Goal: Task Accomplishment & Management: Manage account settings

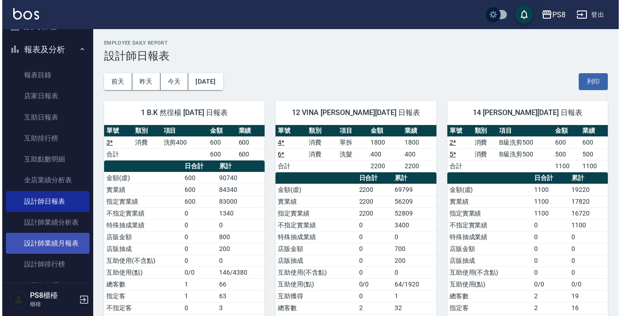
scroll to position [318, 0]
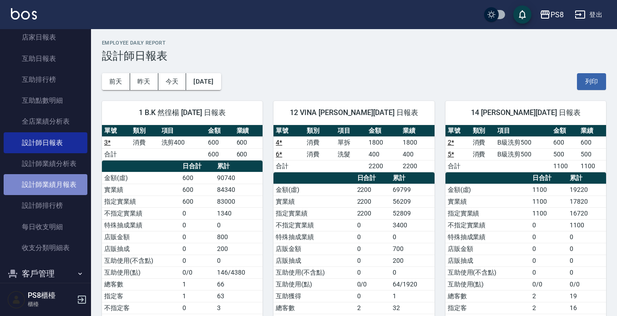
click at [51, 183] on link "設計師業績月報表" at bounding box center [46, 184] width 84 height 21
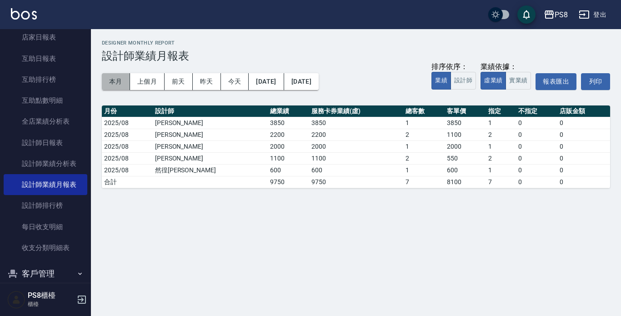
click at [116, 81] on button "本月" at bounding box center [116, 81] width 28 height 17
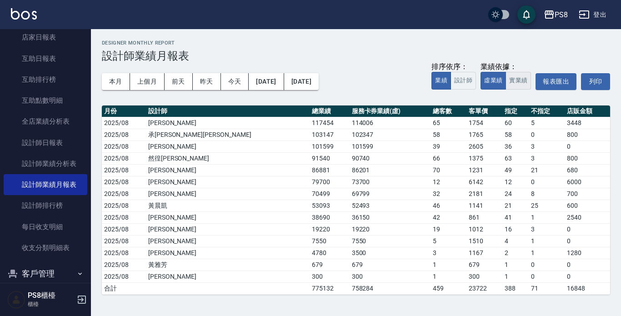
click at [512, 81] on button "實業績" at bounding box center [518, 81] width 25 height 18
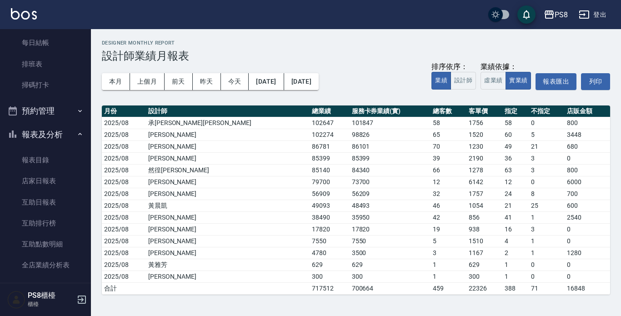
click at [52, 130] on button "報表及分析" at bounding box center [46, 135] width 84 height 24
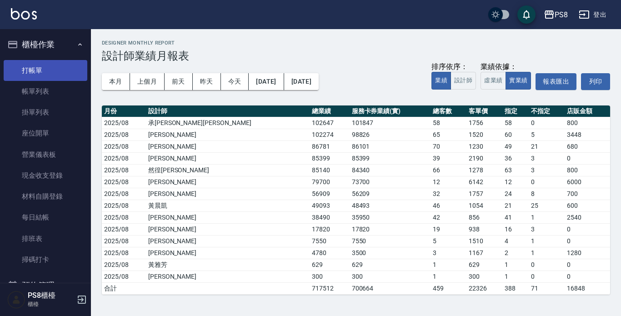
click at [57, 66] on link "打帳單" at bounding box center [46, 70] width 84 height 21
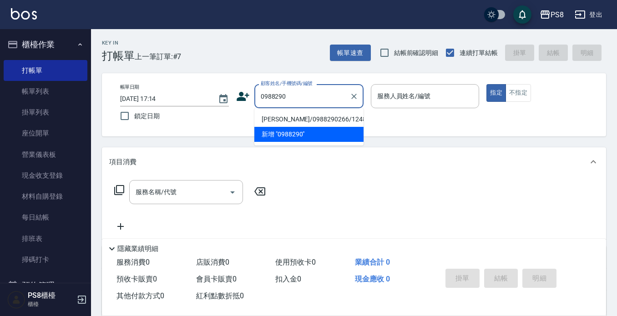
click at [280, 120] on li "[PERSON_NAME]/0988290266/12480" at bounding box center [308, 119] width 109 height 15
type input "[PERSON_NAME]/0988290266/12480"
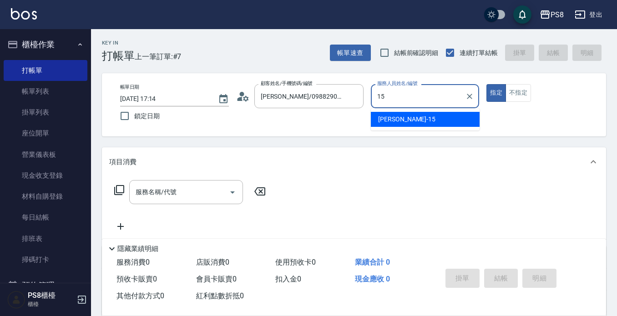
type input "EMMA-15"
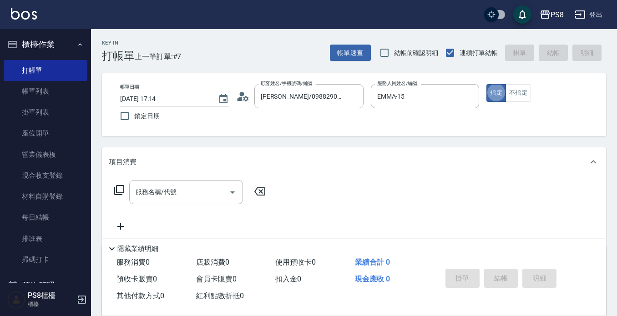
type button "true"
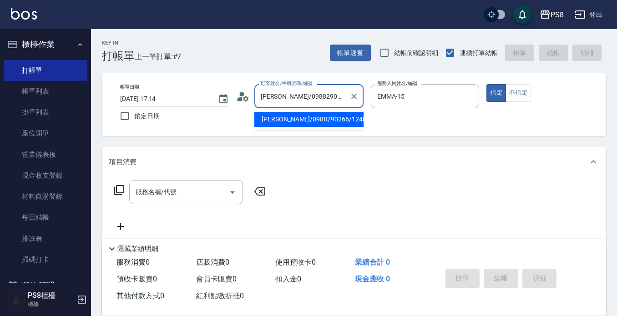
click at [309, 92] on input "[PERSON_NAME]/0988290266/12480" at bounding box center [301, 96] width 87 height 16
click at [352, 96] on icon "Clear" at bounding box center [353, 96] width 9 height 9
drag, startPoint x: 309, startPoint y: 93, endPoint x: 254, endPoint y: 95, distance: 54.6
click at [254, 95] on div "0988290619 顧客姓名/手機號碼/編號" at bounding box center [308, 96] width 109 height 24
type input "0988290619"
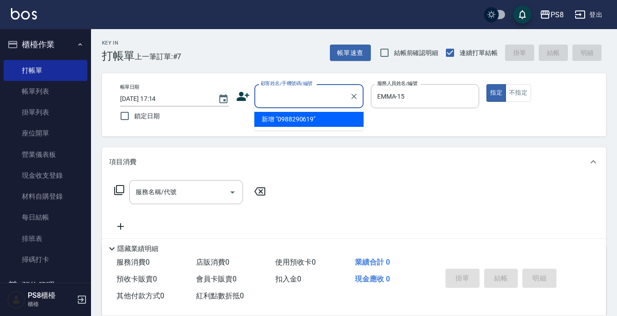
click at [243, 95] on icon at bounding box center [243, 97] width 14 height 14
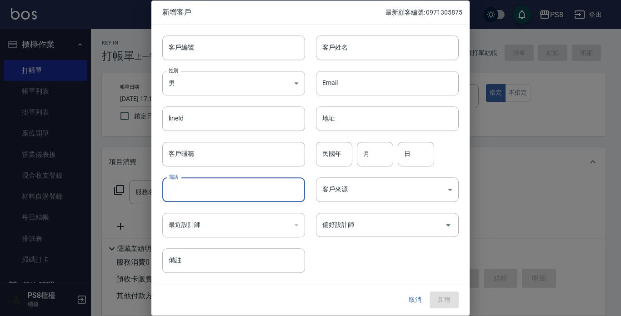
click at [206, 180] on input "電話" at bounding box center [233, 189] width 143 height 25
paste input "0988290619"
type input "0988290619"
click at [198, 78] on body "PS8 登出 櫃檯作業 打帳單 帳單列表 掛單列表 座位開單 營業儀表板 現金收支登錄 材料自購登錄 每日結帳 排班表 掃碼打卡 預約管理 預約管理 單日預約…" at bounding box center [310, 221] width 621 height 443
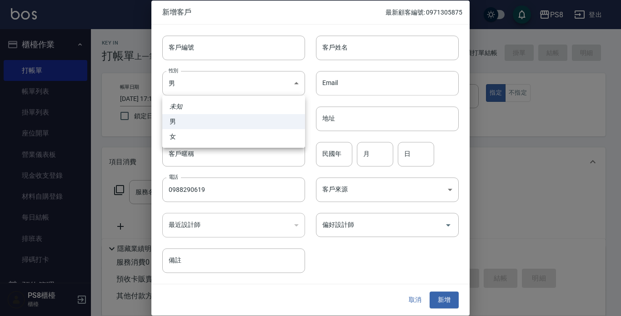
click at [193, 146] on ul "未知 男 女" at bounding box center [233, 121] width 143 height 52
click at [193, 140] on li "女" at bounding box center [233, 136] width 143 height 15
type input "[DEMOGRAPHIC_DATA]"
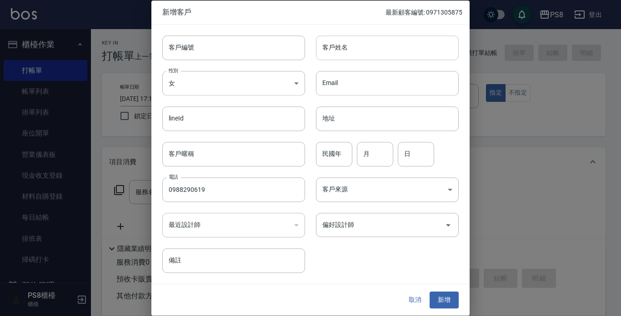
click at [385, 43] on input "客戶姓名" at bounding box center [387, 47] width 143 height 25
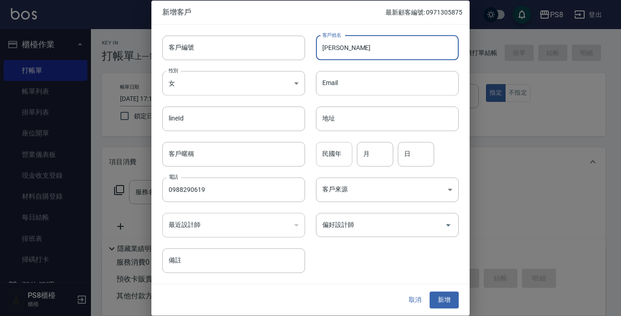
type input "[PERSON_NAME]"
click at [321, 157] on input "民國年" at bounding box center [334, 154] width 36 height 25
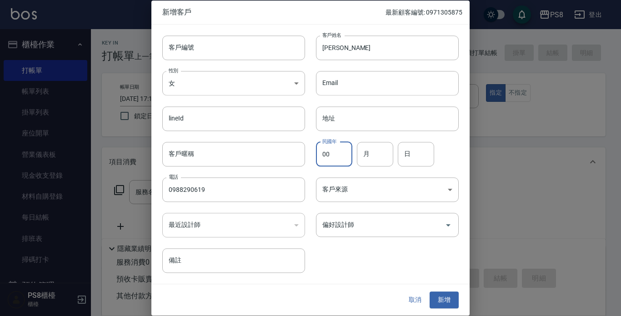
type input "00"
type input "02"
type input "03"
click at [437, 297] on button "新增" at bounding box center [444, 300] width 29 height 17
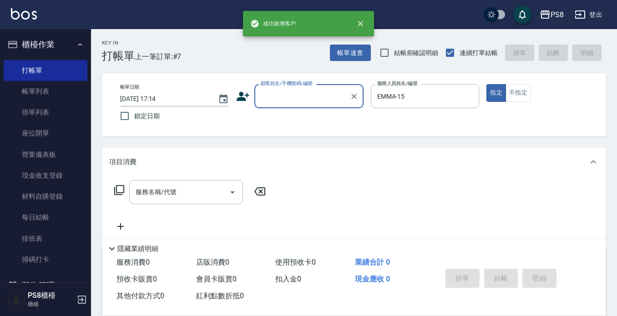
click at [301, 98] on input "顧客姓名/手機號碼/編號" at bounding box center [301, 96] width 87 height 16
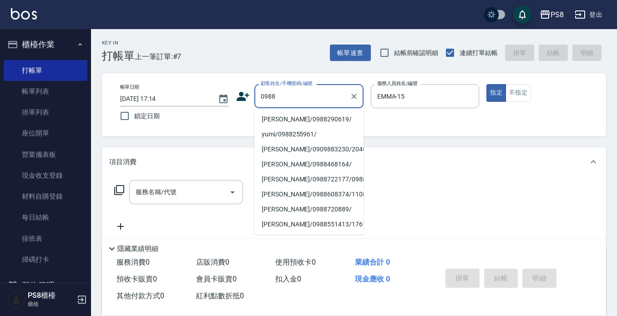
click at [290, 119] on li "[PERSON_NAME]/0988290619/" at bounding box center [308, 119] width 109 height 15
type input "[PERSON_NAME]/0988290619/"
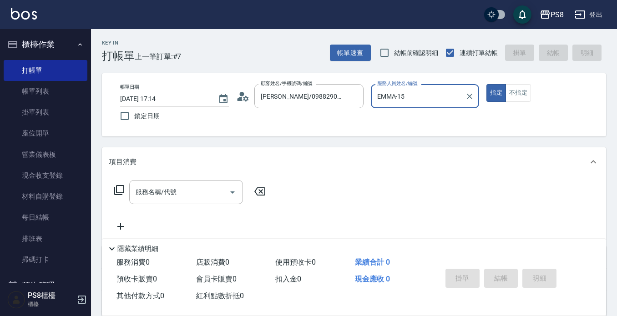
click at [486, 84] on button "指定" at bounding box center [496, 93] width 20 height 18
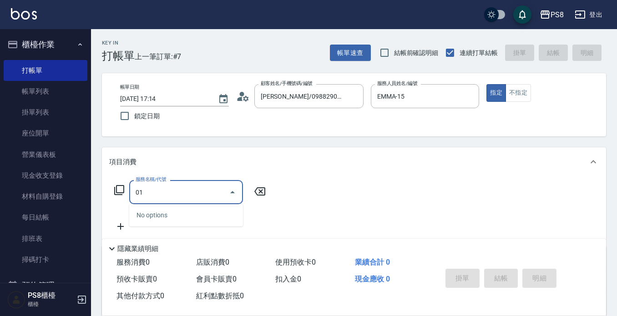
type input "0"
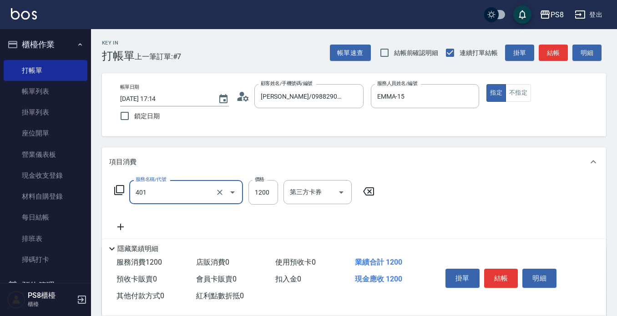
type input "基本染髮(401)"
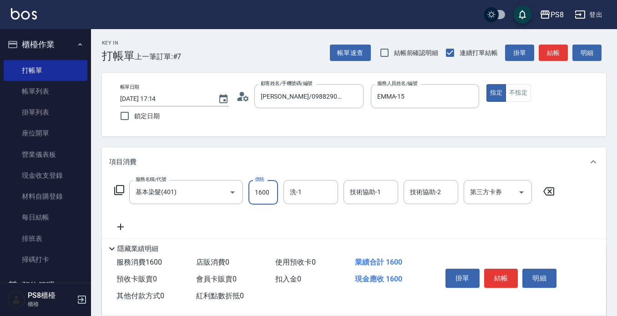
type input "1600"
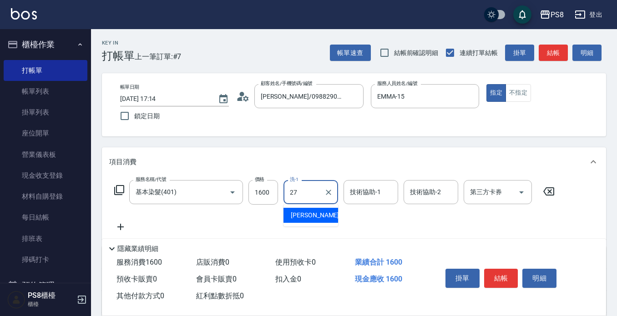
type input "[PERSON_NAME]-27"
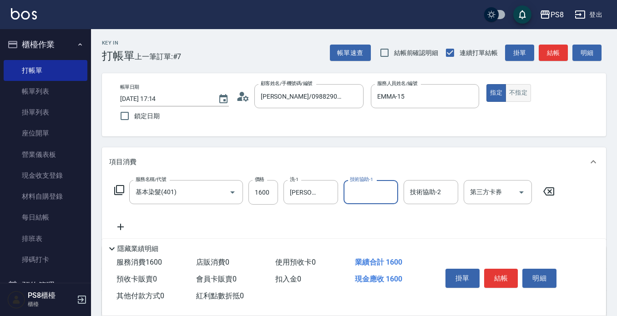
click at [519, 90] on button "不指定" at bounding box center [517, 93] width 25 height 18
click at [503, 271] on button "結帳" at bounding box center [501, 278] width 34 height 19
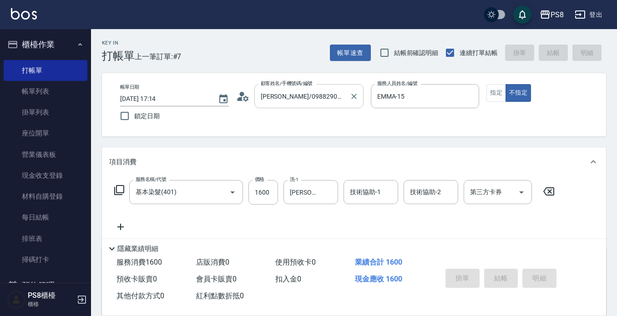
type input "[DATE] 17:15"
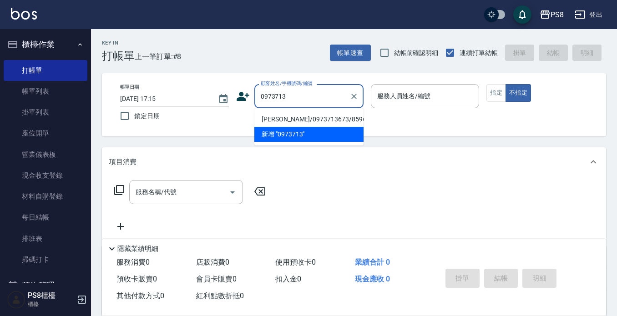
click at [296, 116] on li "[PERSON_NAME]/0973713673/8596" at bounding box center [308, 119] width 109 height 15
type input "[PERSON_NAME]/0973713673/8596"
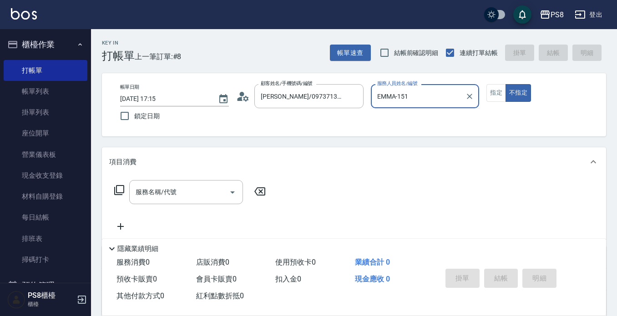
type input "EMMA-15"
click at [505, 84] on button "不指定" at bounding box center [517, 93] width 25 height 18
type button "false"
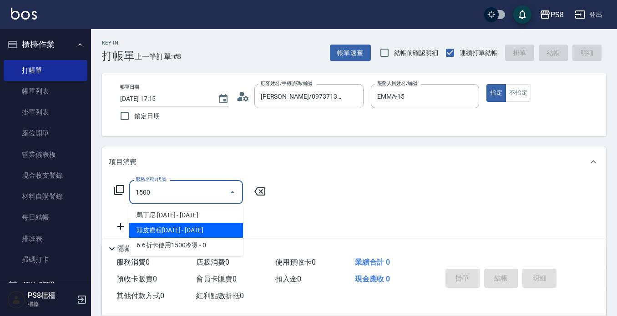
click at [234, 229] on span "頭皮療程[DATE] - [DATE]" at bounding box center [186, 230] width 114 height 15
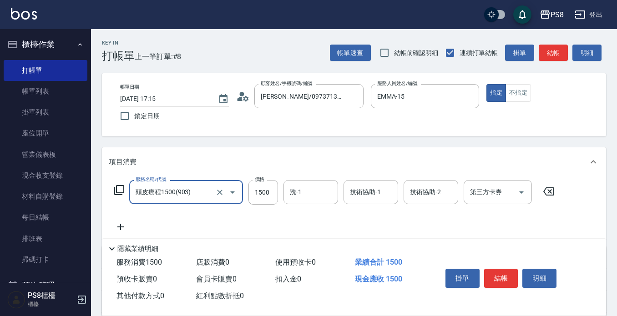
type input "頭皮療程1500(903)"
type input "2000"
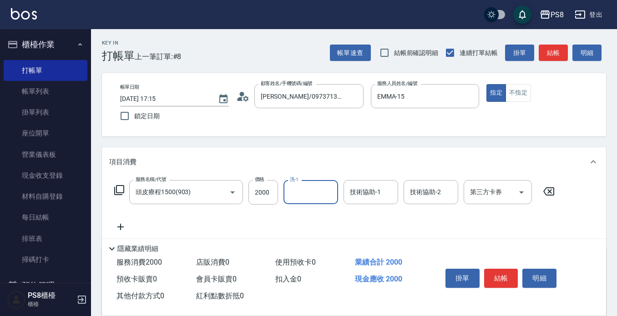
click at [499, 271] on button "結帳" at bounding box center [501, 278] width 34 height 19
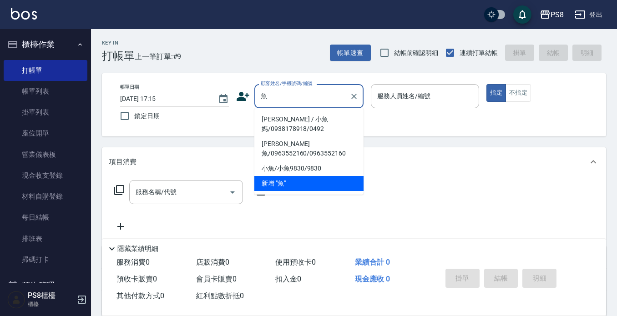
click at [269, 115] on li "[PERSON_NAME] / 小魚媽/0938178918/0492" at bounding box center [308, 124] width 109 height 25
type input "[PERSON_NAME] / 小魚媽/0938178918/0492"
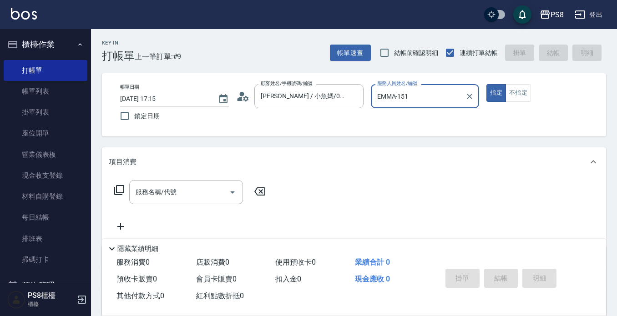
type input "EMMA-15"
click at [486, 84] on button "指定" at bounding box center [496, 93] width 20 height 18
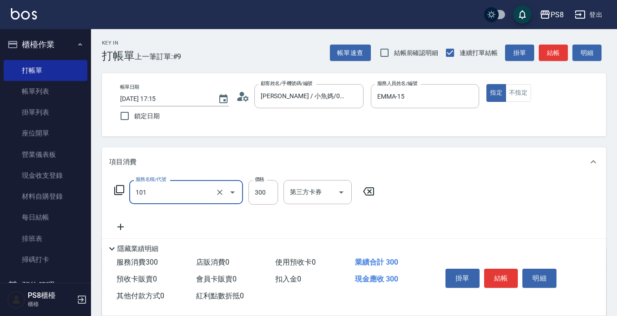
type input "洗髮(101)"
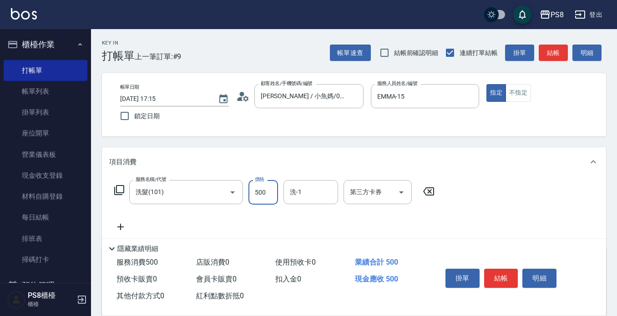
type input "500"
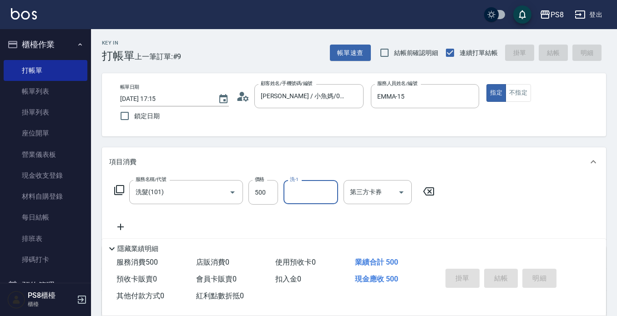
type input "[DATE] 17:16"
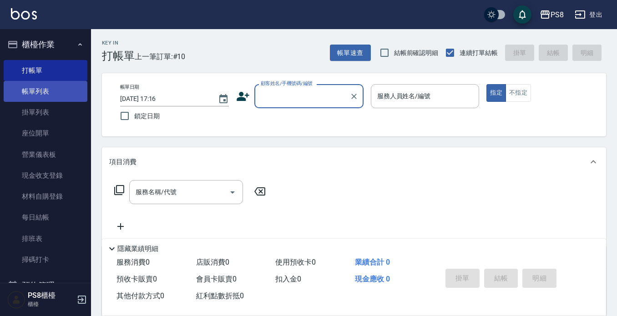
click at [26, 95] on link "帳單列表" at bounding box center [46, 91] width 84 height 21
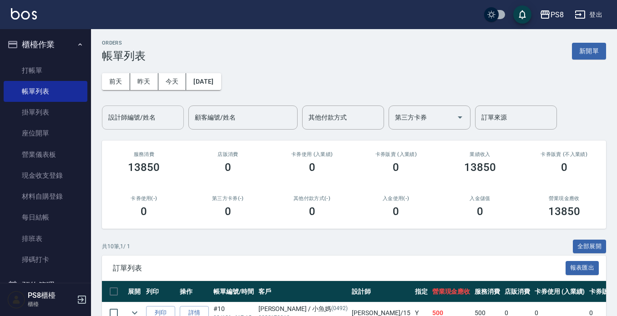
click at [133, 117] on input "設計師編號/姓名" at bounding box center [143, 118] width 74 height 16
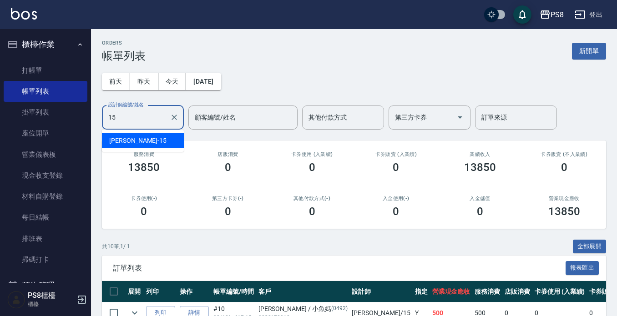
type input "EMMA-15"
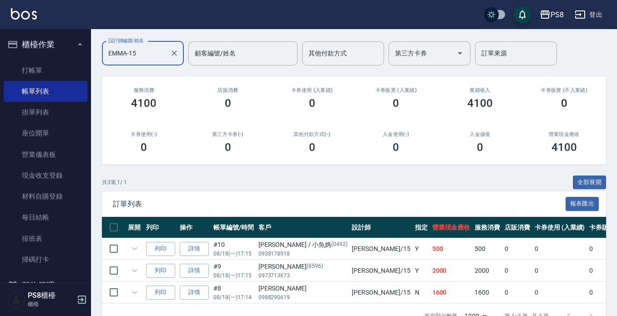
scroll to position [95, 0]
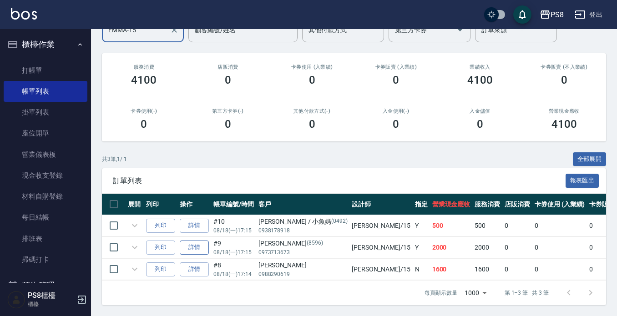
click at [189, 241] on link "詳情" at bounding box center [194, 248] width 29 height 14
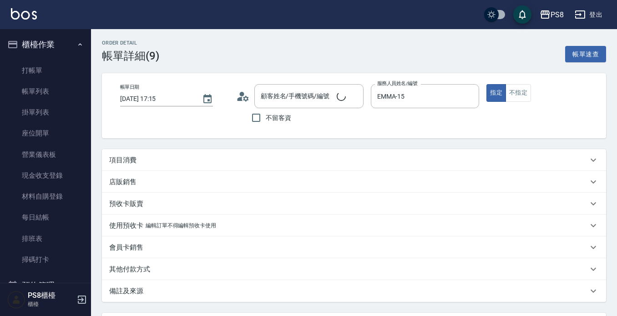
type input "[DATE] 17:15"
type input "EMMA-15"
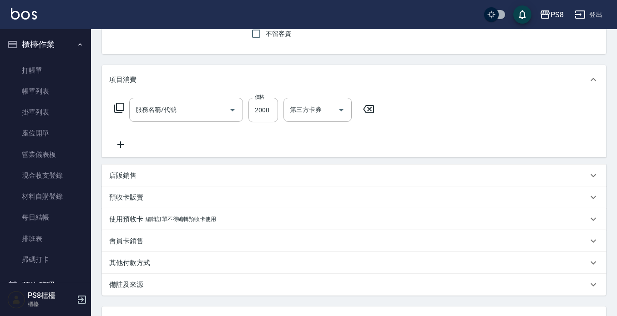
type input "[PERSON_NAME]/0973713673/8596"
type input "頭皮療程1500(903)"
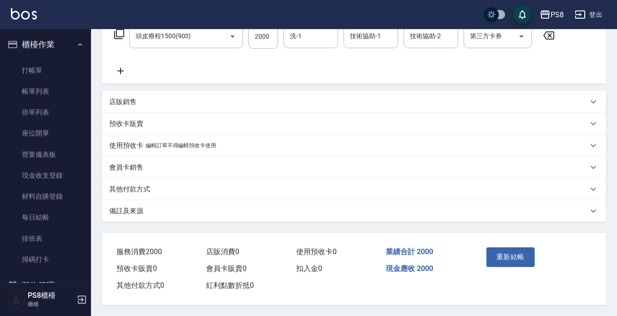
click at [132, 185] on p "其他付款方式" at bounding box center [129, 190] width 41 height 10
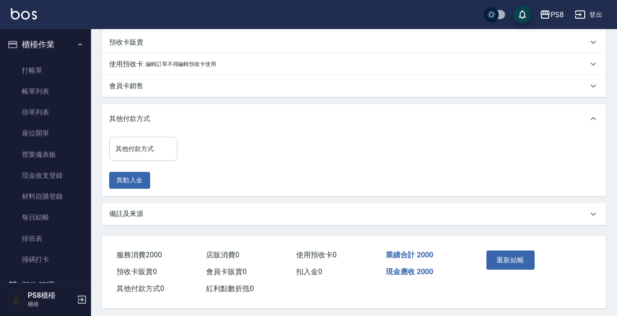
scroll to position [245, 0]
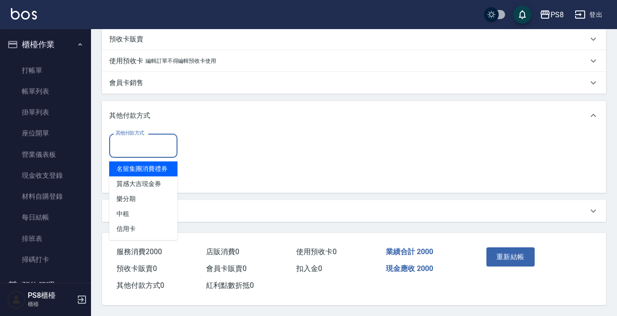
click at [135, 140] on div "其他付款方式 其他付款方式" at bounding box center [143, 146] width 68 height 24
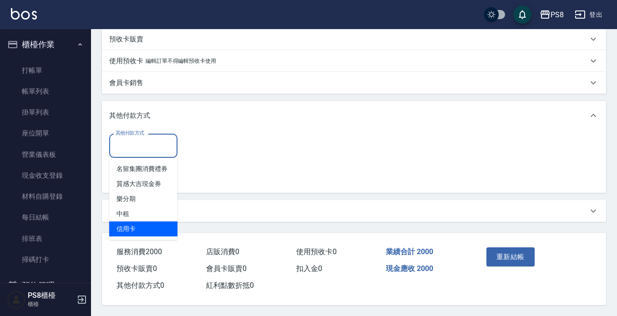
drag, startPoint x: 143, startPoint y: 227, endPoint x: 149, endPoint y: 218, distance: 11.0
click at [143, 228] on span "信用卡" at bounding box center [143, 228] width 68 height 15
type input "信用卡"
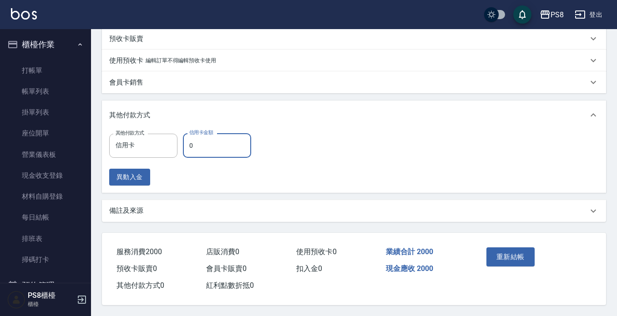
click at [198, 140] on input "0" at bounding box center [217, 145] width 68 height 25
type input "2000"
click at [524, 249] on button "重新結帳" at bounding box center [510, 256] width 48 height 19
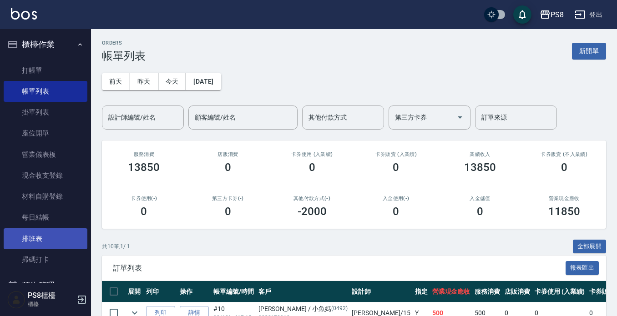
click at [43, 243] on link "排班表" at bounding box center [46, 238] width 84 height 21
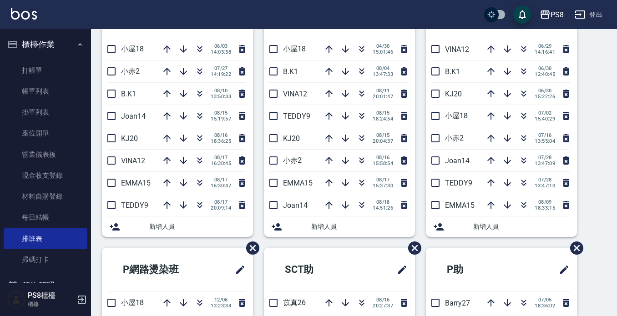
scroll to position [91, 0]
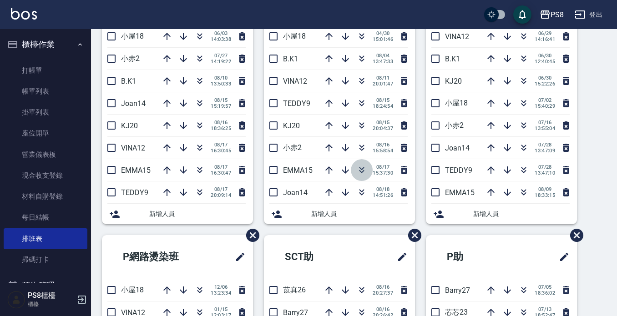
click at [359, 171] on icon "button" at bounding box center [361, 170] width 11 height 11
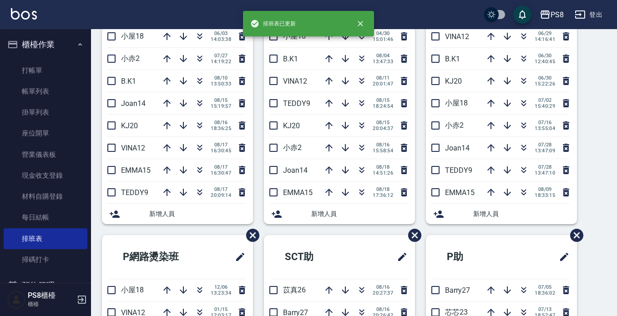
scroll to position [45, 0]
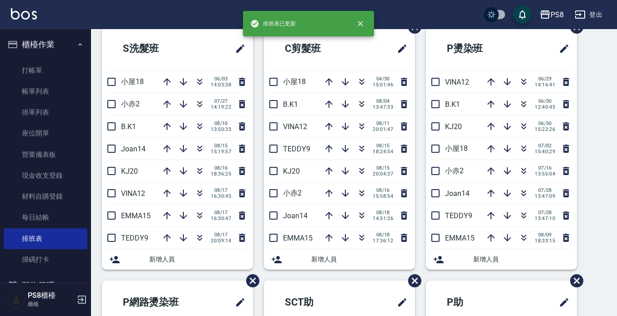
click at [15, 45] on icon "button" at bounding box center [12, 44] width 11 height 11
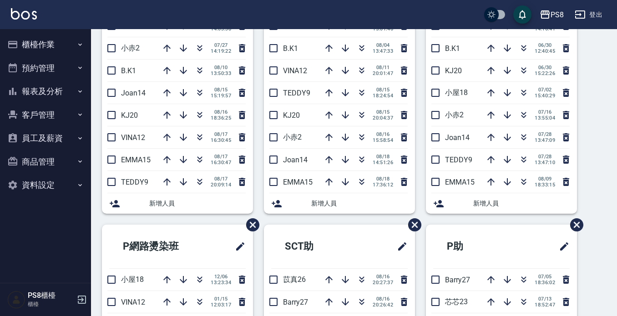
scroll to position [227, 0]
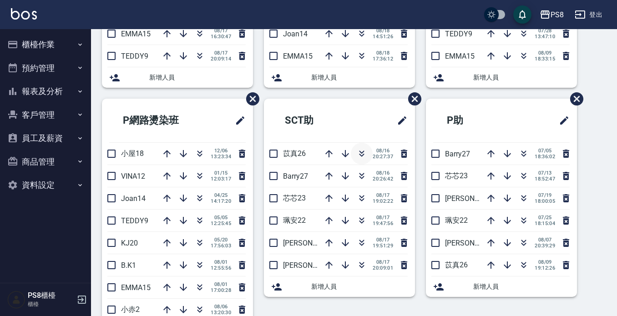
click at [356, 157] on icon "button" at bounding box center [361, 153] width 11 height 11
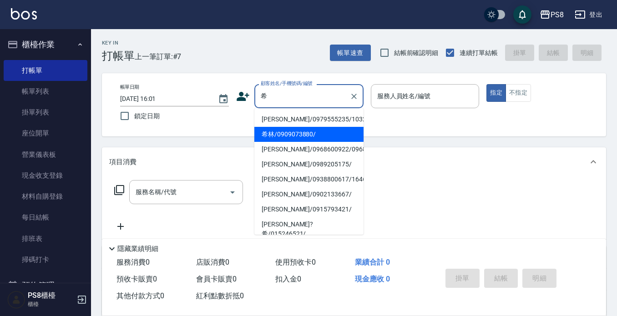
click at [284, 128] on li "希林/0909073880/" at bounding box center [308, 134] width 109 height 15
type input "希林/0909073880/"
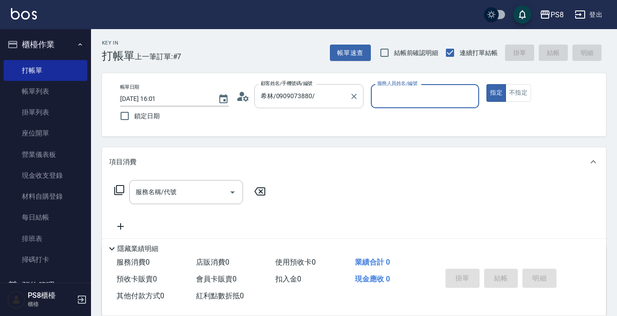
type input "小赤-2"
click at [245, 100] on icon at bounding box center [245, 97] width 5 height 5
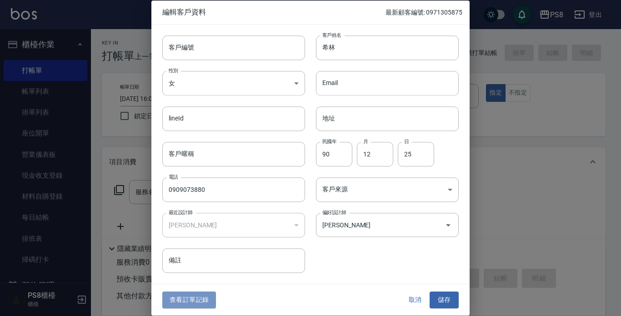
click at [211, 300] on button "查看訂單記錄" at bounding box center [189, 300] width 54 height 17
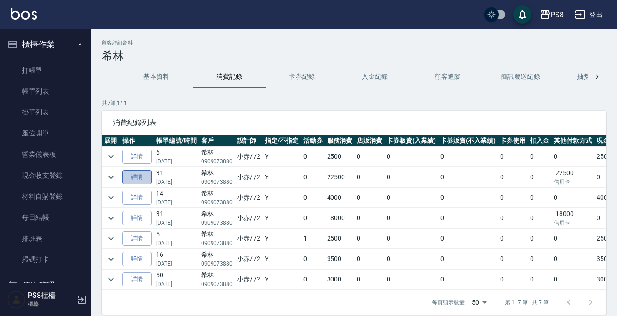
click at [149, 177] on link "詳情" at bounding box center [136, 177] width 29 height 14
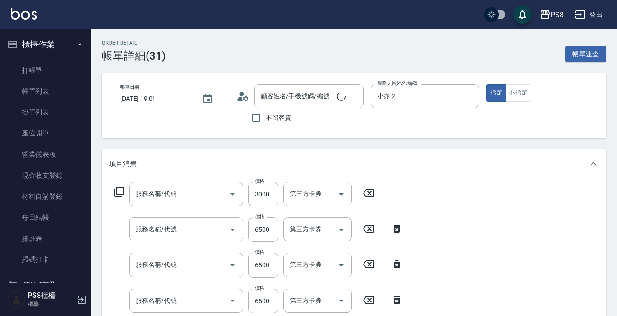
type input "2025/05/05 19:01"
type input "小赤-2"
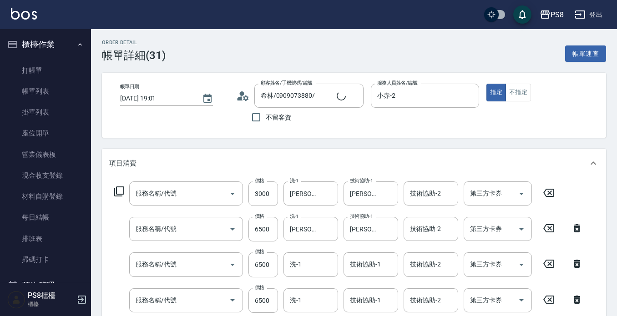
type input "希林/0909073880/"
type input "基本染髮(401)"
type input "極致白金爆厚18吋(40束)(G86)"
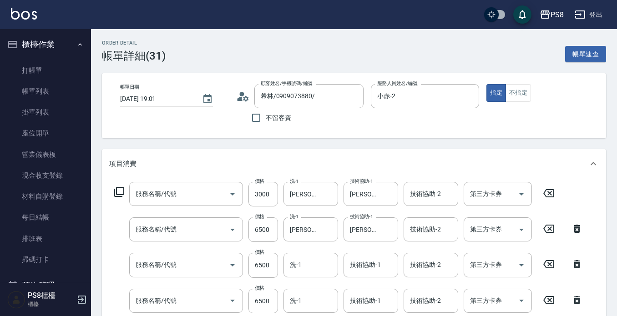
type input "極致白金爆厚18吋(40束)(G86)"
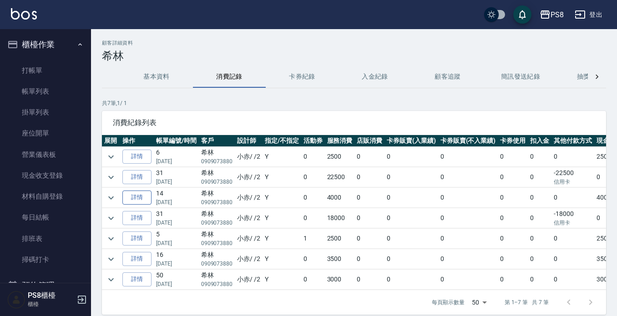
click at [140, 196] on link "詳情" at bounding box center [136, 198] width 29 height 14
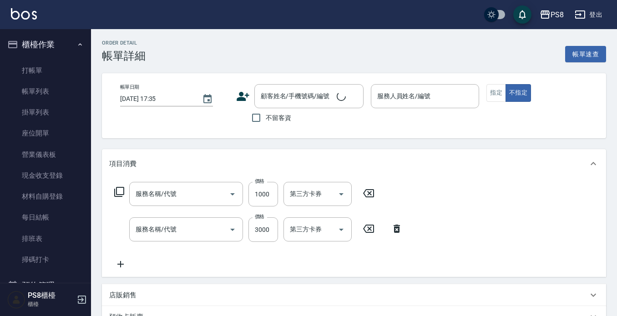
type input "2025/04/14 18:11"
type input "小赤-2"
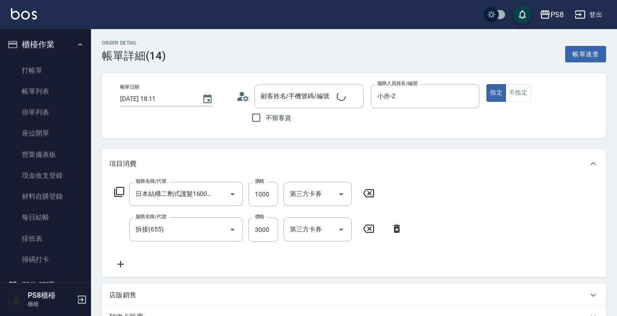
type input "日本結構二劑式護髮1600(904)"
type input "拆接(655)"
type input "希林/0909073880/"
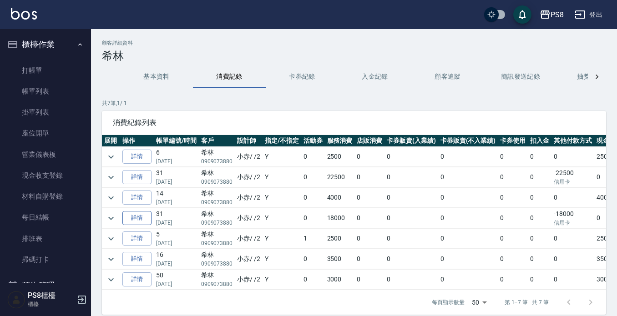
click at [142, 219] on link "詳情" at bounding box center [136, 218] width 29 height 14
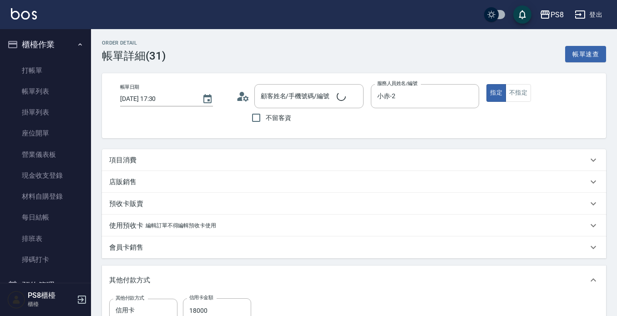
type input "2025/02/15 17:30"
type input "小赤-2"
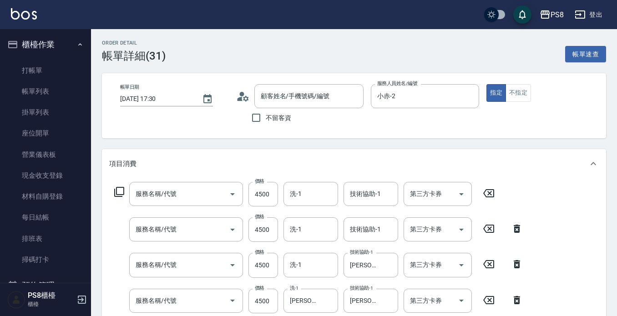
type input "希林/0909073880/"
type input "處女羽毛22吋(G37)"
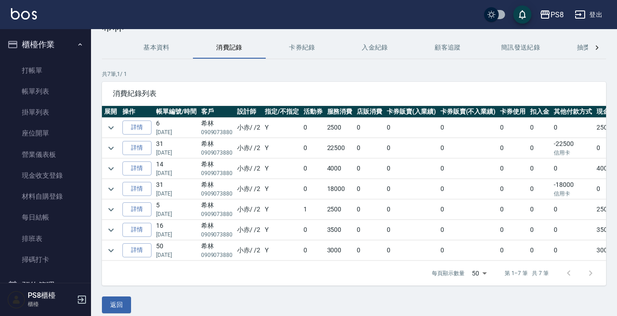
scroll to position [45, 0]
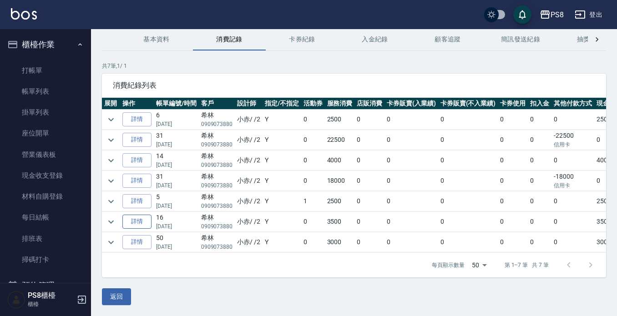
click at [142, 215] on link "詳情" at bounding box center [136, 222] width 29 height 14
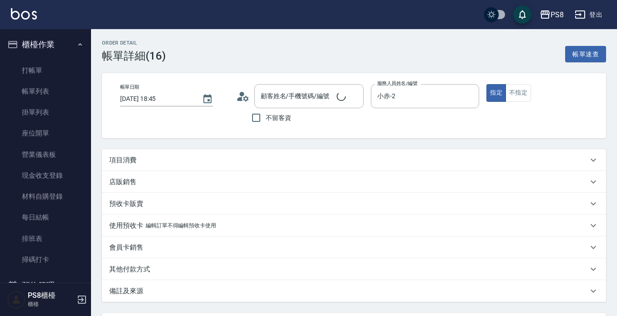
type input "2024/10/21 18:45"
type input "小赤-2"
type input "希林/0909073880/"
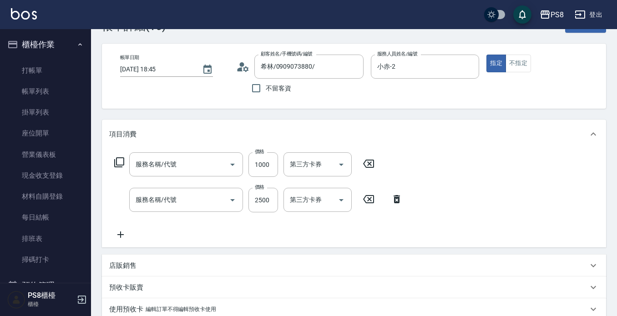
scroll to position [45, 0]
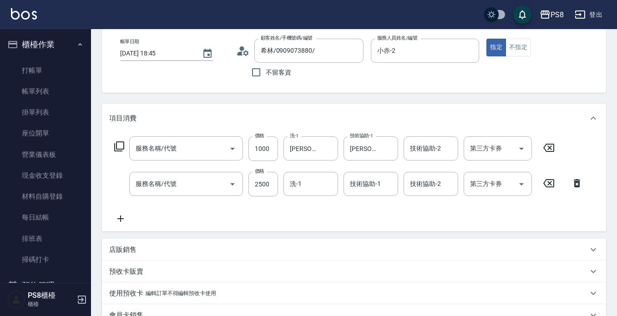
type input "日本結構二劑式護髮1600(904)"
type input "拆接(655)"
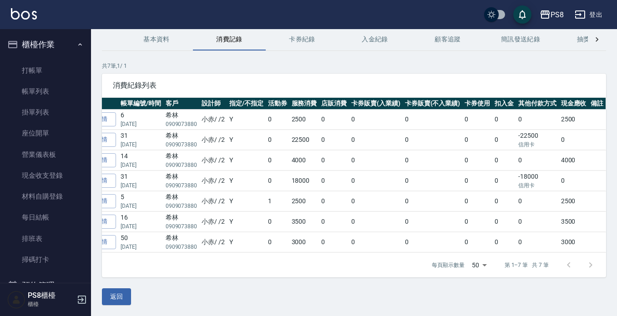
scroll to position [0, 36]
click at [586, 267] on div at bounding box center [579, 265] width 44 height 22
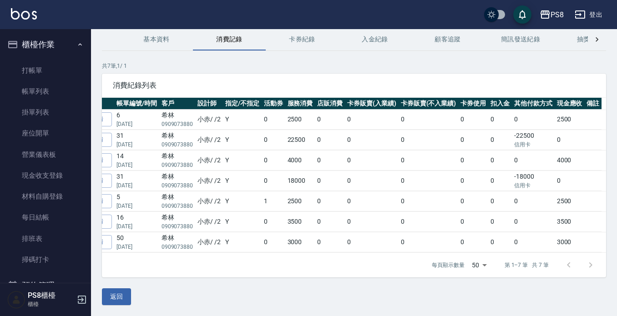
scroll to position [0, 41]
drag, startPoint x: 371, startPoint y: 255, endPoint x: 261, endPoint y: 252, distance: 109.2
click at [261, 255] on div "每頁顯示數量 50 50 第 1–7 筆 共 7 筆" at bounding box center [354, 265] width 504 height 25
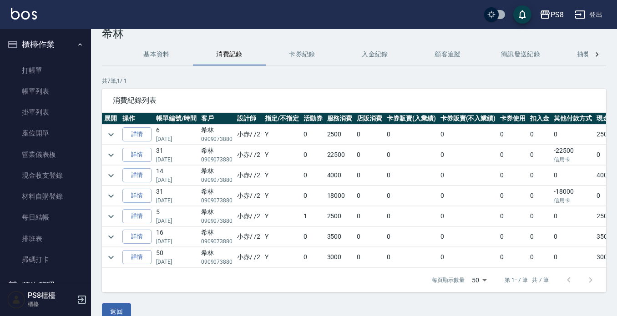
scroll to position [0, 0]
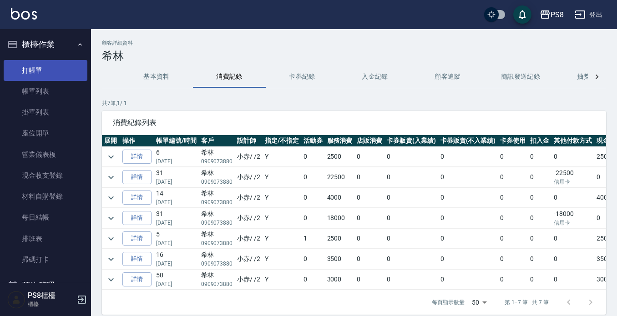
click at [70, 62] on link "打帳單" at bounding box center [46, 70] width 84 height 21
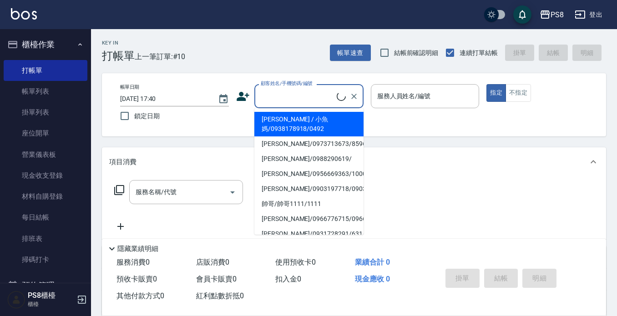
click at [289, 104] on input "顧客姓名/手機號碼/編號" at bounding box center [297, 96] width 78 height 16
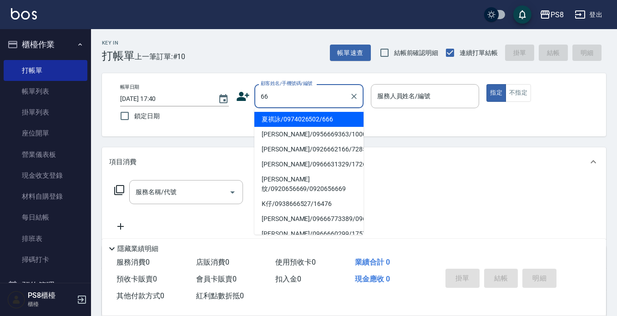
type input "6"
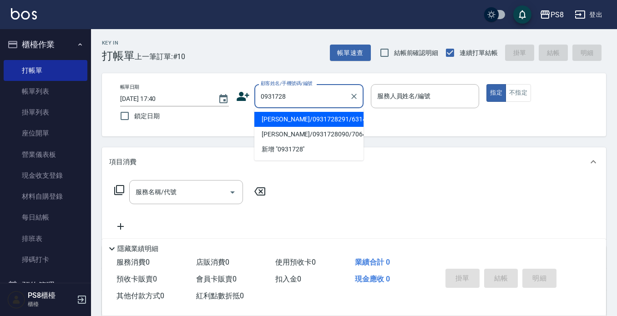
click at [296, 121] on li "[PERSON_NAME]/0931728291/6314" at bounding box center [308, 119] width 109 height 15
type input "[PERSON_NAME]/0931728291/6314"
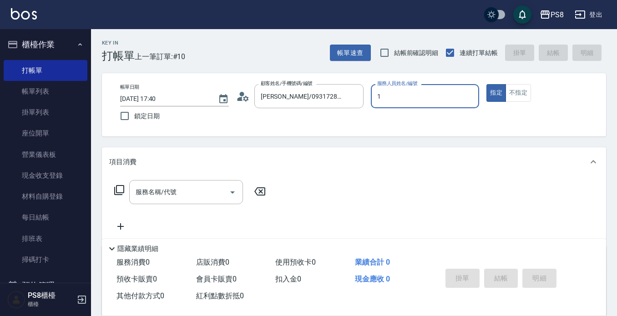
type input "B.K-1"
type button "true"
click at [152, 200] on input "服務名稱/代號" at bounding box center [179, 192] width 92 height 16
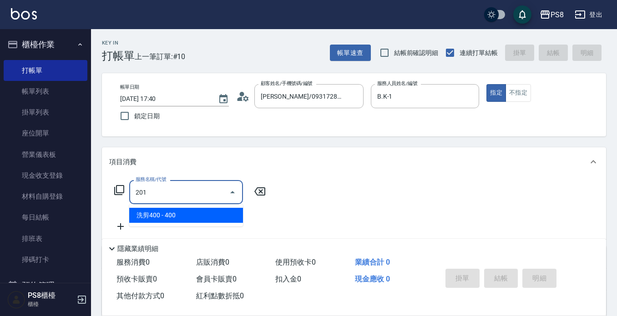
type input "洗剪400(201)"
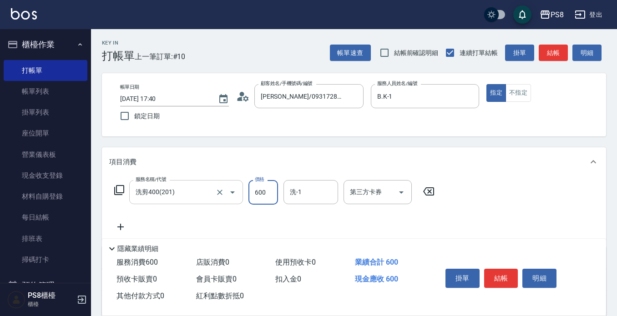
type input "600"
click at [504, 280] on button "結帳" at bounding box center [501, 278] width 34 height 19
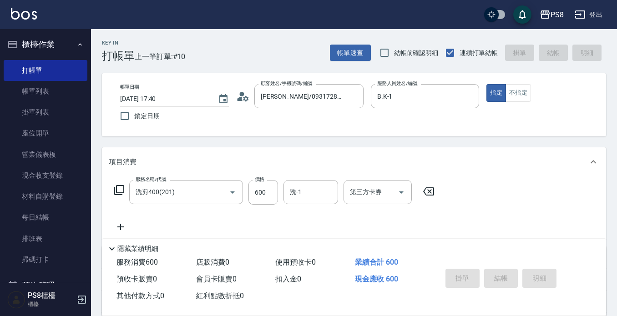
type input "2025/08/18 17:41"
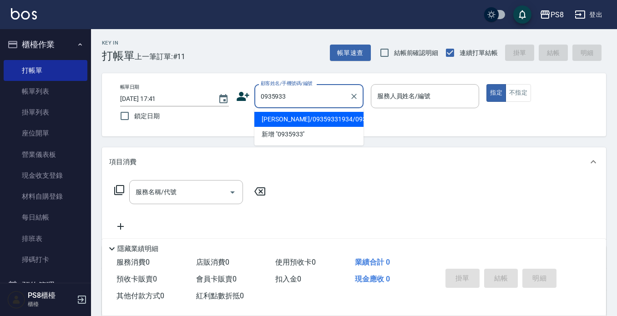
click at [315, 124] on li "鄭午楊/09359331934/0935933193" at bounding box center [308, 119] width 109 height 15
type input "鄭午楊/09359331934/0935933193"
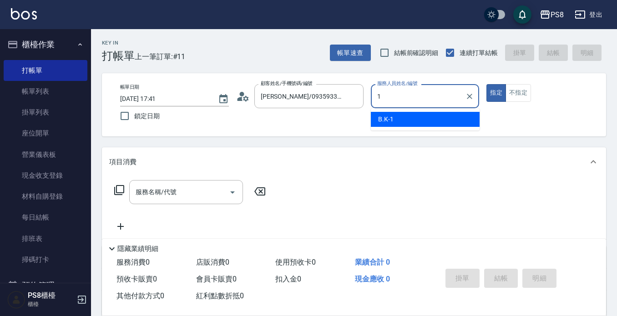
type input "B.K-1"
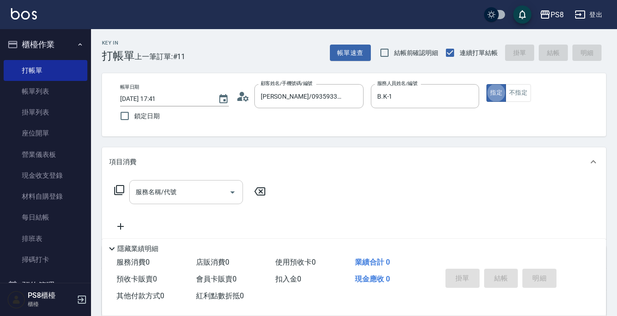
click at [188, 182] on div "服務名稱/代號" at bounding box center [186, 192] width 114 height 24
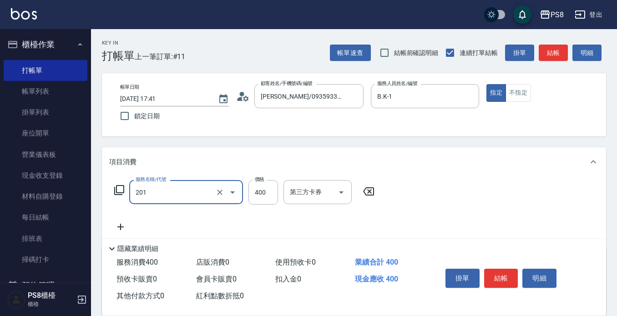
type input "洗剪400(201)"
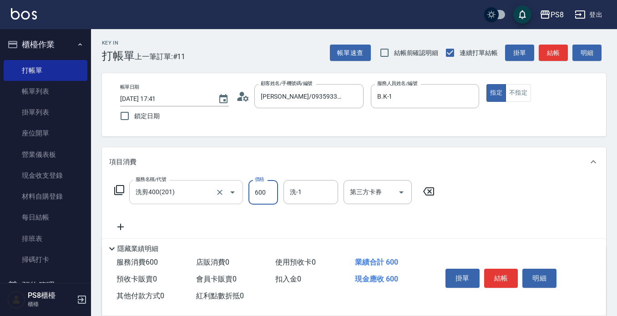
type input "600"
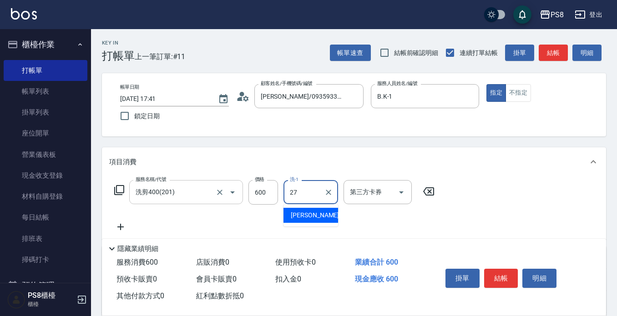
type input "[PERSON_NAME]-27"
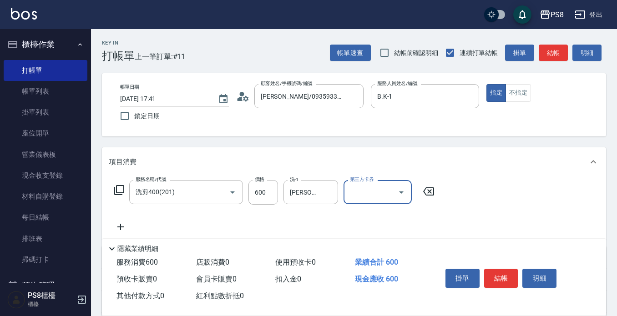
click at [502, 279] on button "結帳" at bounding box center [501, 278] width 34 height 19
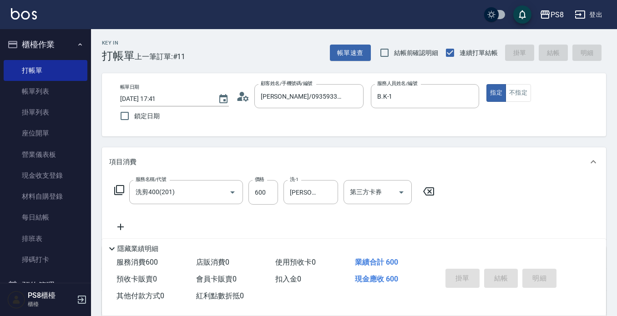
type input "2025/08/18 17:42"
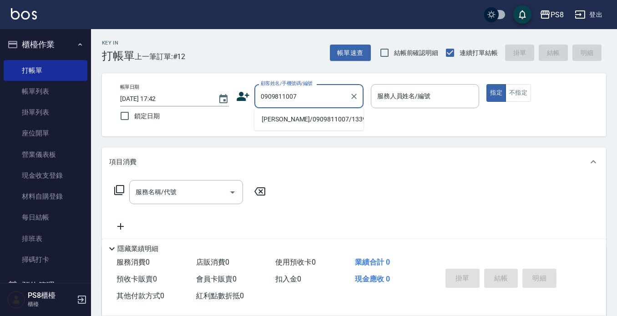
click at [303, 120] on li "蔡佳豪/0909811007/13390" at bounding box center [308, 119] width 109 height 15
type input "蔡佳豪/0909811007/13390"
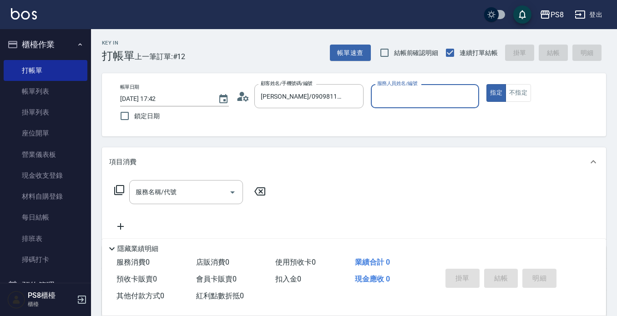
type input "B.K-1"
click at [190, 191] on input "服務名稱/代號" at bounding box center [179, 192] width 92 height 16
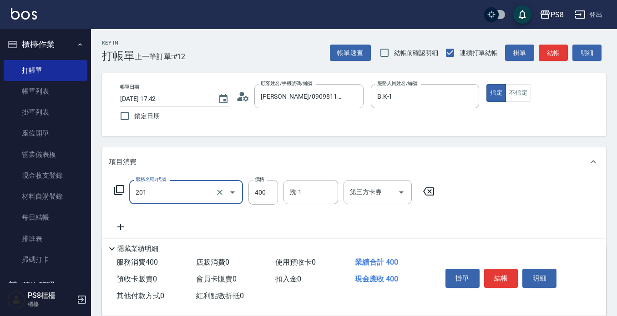
type input "洗剪400(201)"
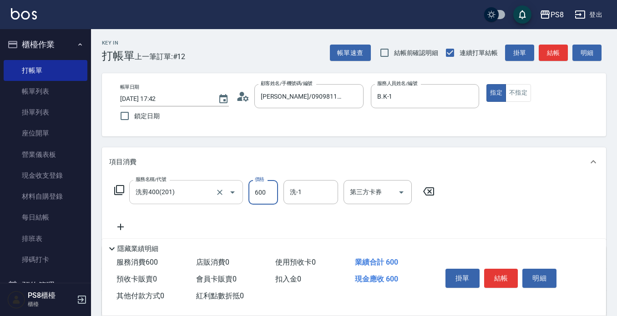
type input "600"
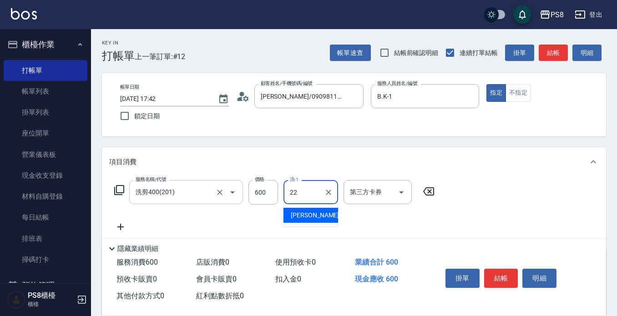
type input "珮安-22"
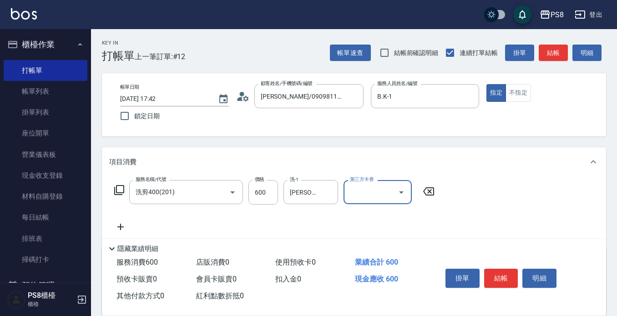
click at [505, 285] on div "掛單 結帳 明細" at bounding box center [501, 279] width 119 height 29
click at [502, 278] on button "結帳" at bounding box center [501, 278] width 34 height 19
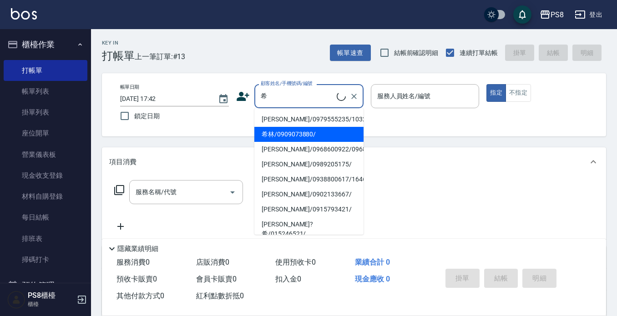
click at [293, 127] on li "希林/0909073880/" at bounding box center [308, 134] width 109 height 15
type input "希林/0909073880/"
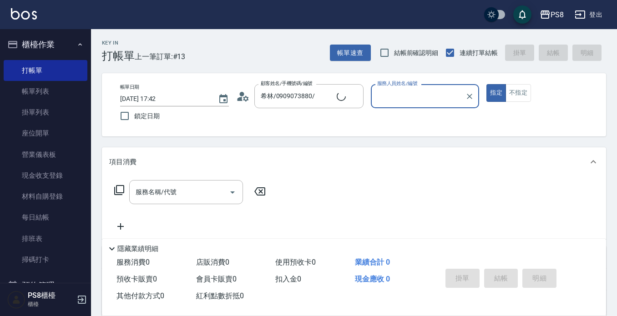
type input "小赤-2"
click at [161, 193] on div "服務名稱/代號 服務名稱/代號" at bounding box center [186, 192] width 114 height 24
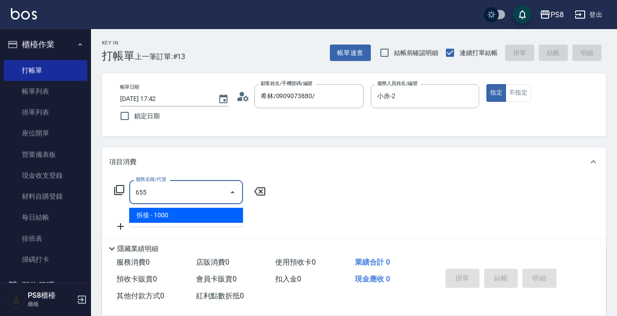
type input "拆接(655)"
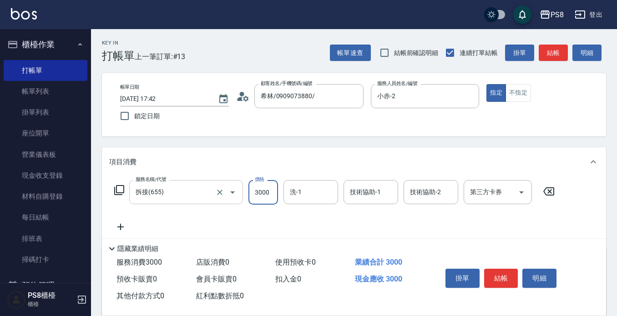
type input "3000"
click at [122, 228] on icon at bounding box center [120, 226] width 23 height 11
click at [151, 220] on input "服務名稱/代號" at bounding box center [179, 228] width 92 height 16
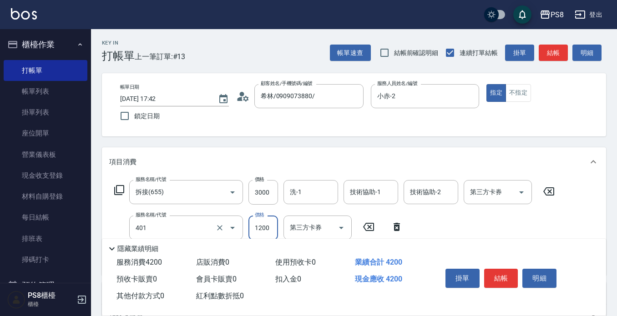
type input "基本染髮(401)"
type input "3400"
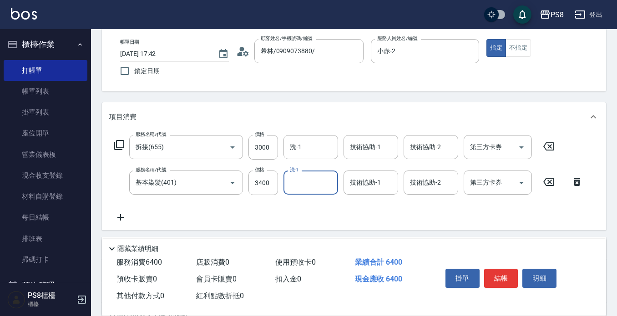
scroll to position [136, 0]
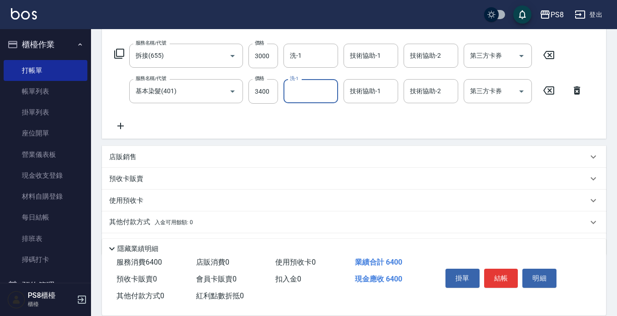
click at [157, 157] on div "店販銷售" at bounding box center [348, 157] width 478 height 10
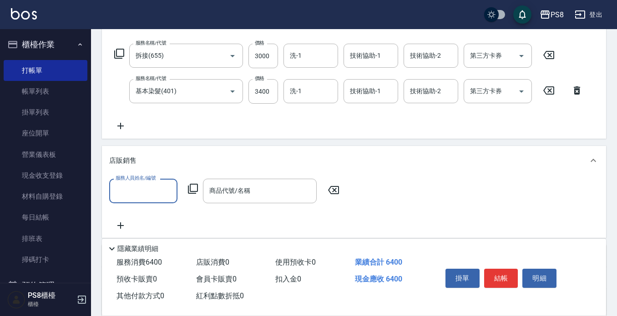
scroll to position [0, 0]
click at [154, 189] on input "服務人員姓名/編號" at bounding box center [143, 191] width 60 height 16
type input "小赤-2"
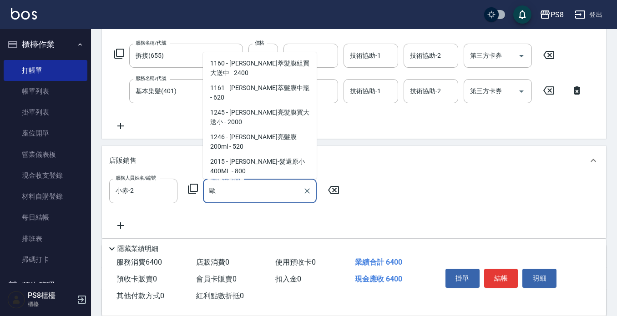
click at [267, 179] on span "5555 - 歐亞斯-增色洗300ml - 599" at bounding box center [260, 186] width 114 height 15
type input "歐亞斯-增色洗300ml"
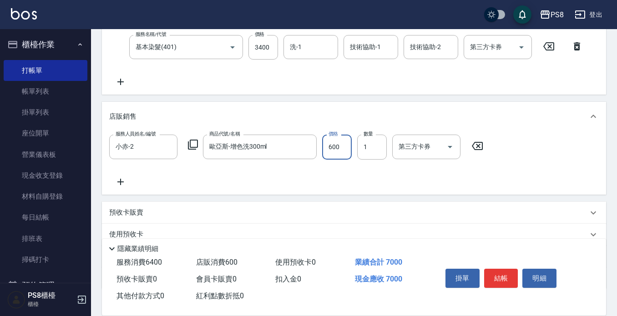
scroll to position [227, 0]
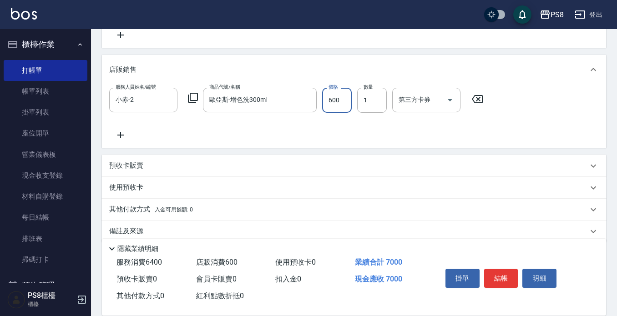
type input "600"
click at [171, 208] on span "入金可用餘額: 0" at bounding box center [174, 209] width 39 height 6
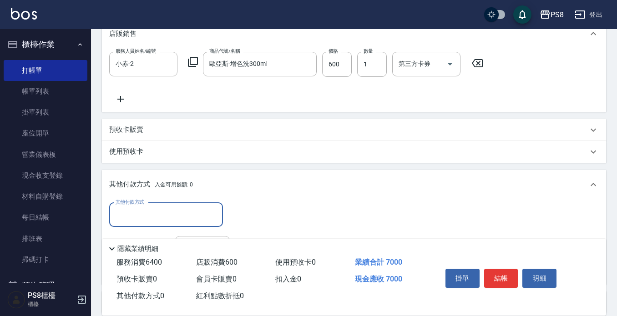
scroll to position [318, 0]
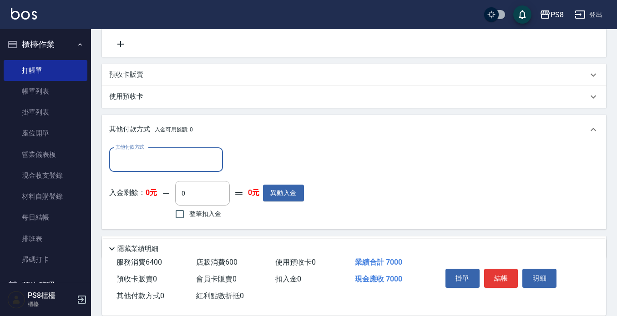
click at [177, 156] on input "其他付款方式" at bounding box center [165, 160] width 105 height 16
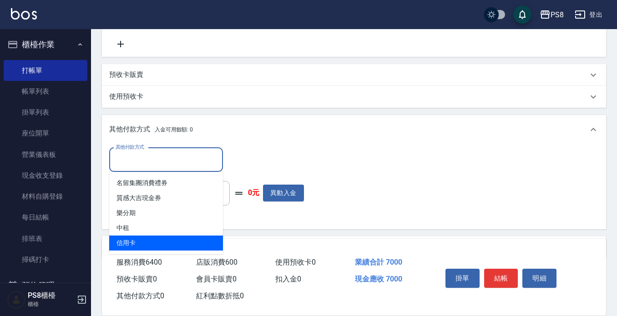
click at [151, 245] on span "信用卡" at bounding box center [166, 243] width 114 height 15
type input "信用卡"
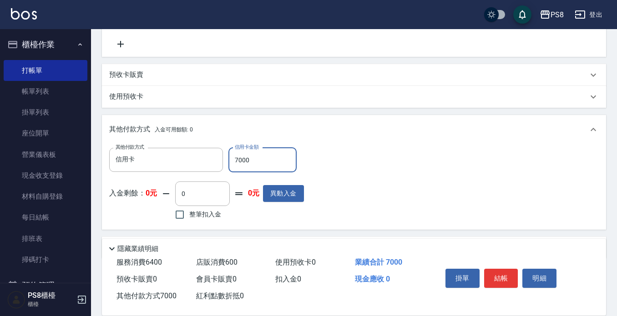
type input "7000"
click at [529, 150] on div "其他付款方式 信用卡 其他付款方式 信用卡金額 7000 信用卡金額 入金剩餘： 0元 0 ​ 整筆扣入金 0元 異動入金" at bounding box center [353, 185] width 489 height 75
click at [501, 281] on button "結帳" at bounding box center [501, 278] width 34 height 19
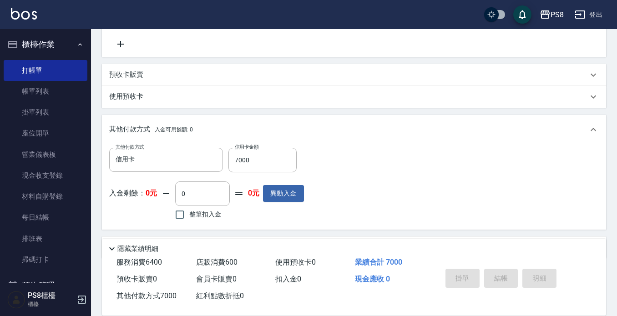
type input "2025/08/18 17:47"
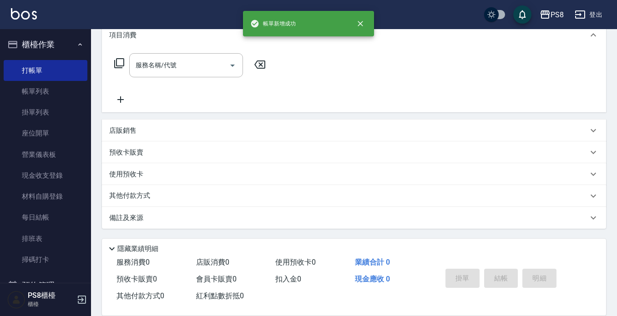
scroll to position [0, 0]
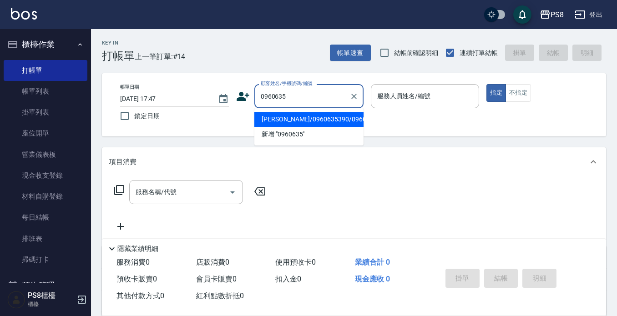
click at [305, 122] on li "陳柏谷/0960635390/0960635390" at bounding box center [308, 119] width 109 height 15
type input "陳柏谷/0960635390/0960635390"
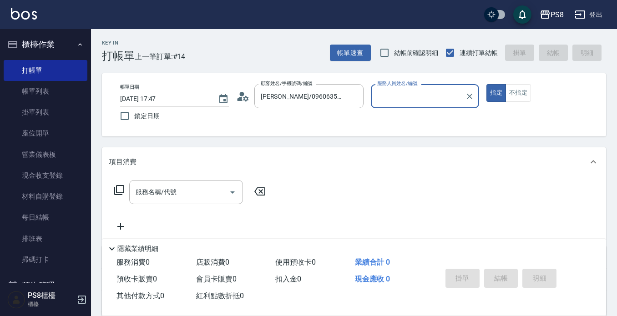
type input "佳亭-8"
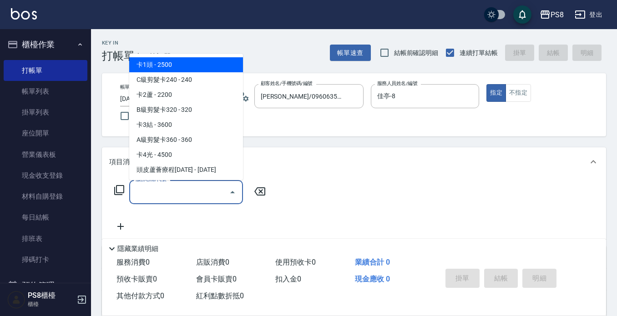
click at [186, 198] on input "服務名稱/代號" at bounding box center [179, 192] width 92 height 16
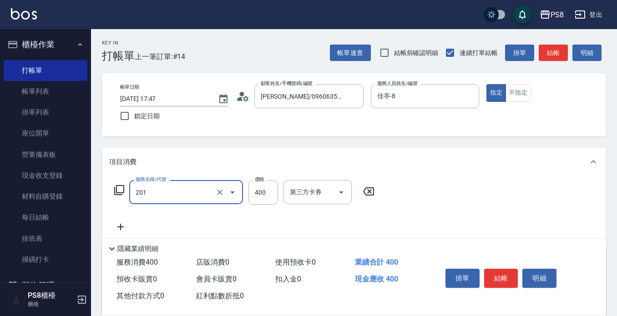
type input "洗剪400(201)"
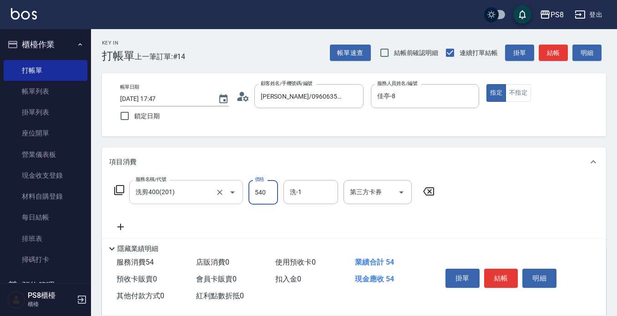
type input "540"
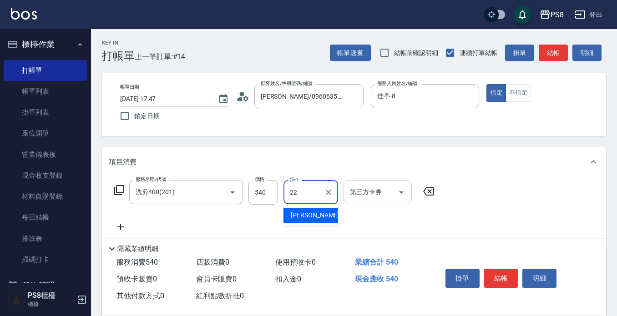
type input "珮安-22"
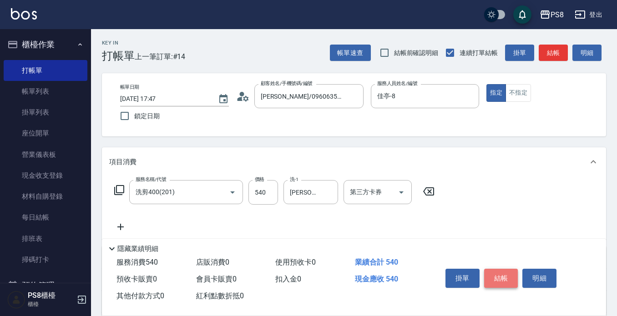
click at [495, 274] on button "結帳" at bounding box center [501, 278] width 34 height 19
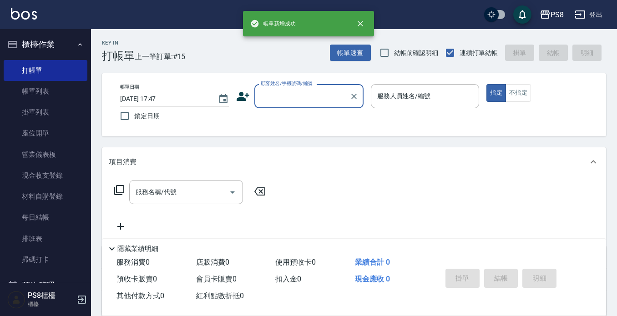
click at [289, 100] on input "顧客姓名/手機號碼/編號" at bounding box center [301, 96] width 87 height 16
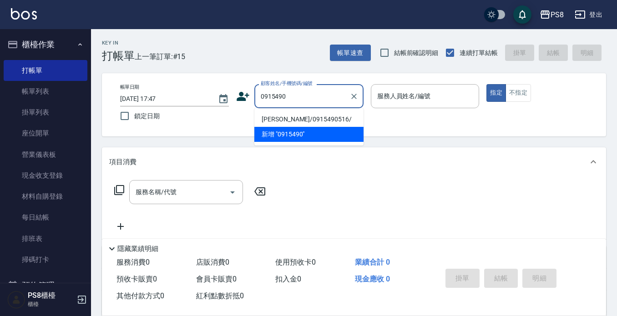
click at [280, 123] on li "林佳樺/0915490516/" at bounding box center [308, 119] width 109 height 15
type input "林佳樺/0915490516/"
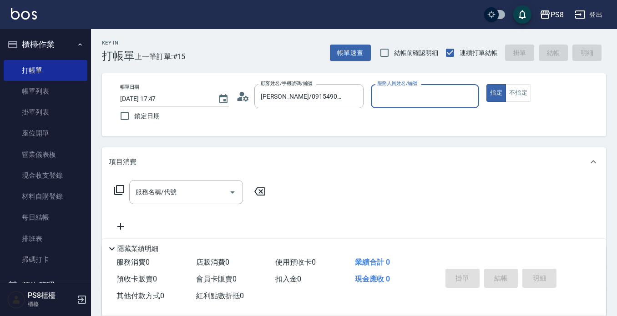
click at [402, 101] on input "服務人員姓名/編號" at bounding box center [425, 96] width 100 height 16
type input "佳亭-8"
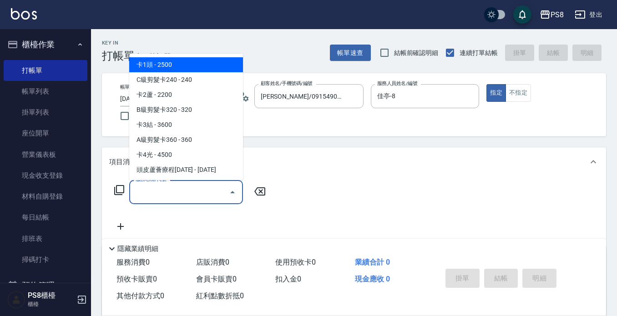
click at [146, 192] on div "服務名稱/代號 服務名稱/代號" at bounding box center [186, 192] width 114 height 24
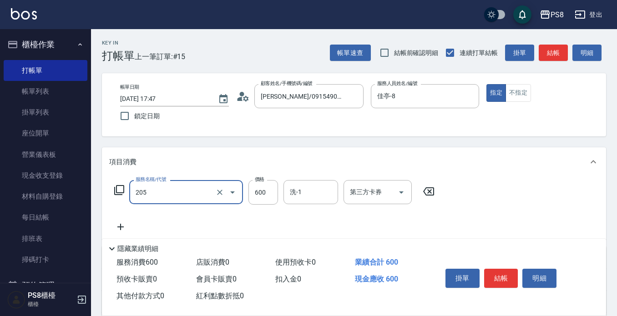
type input "A級洗剪600(205)"
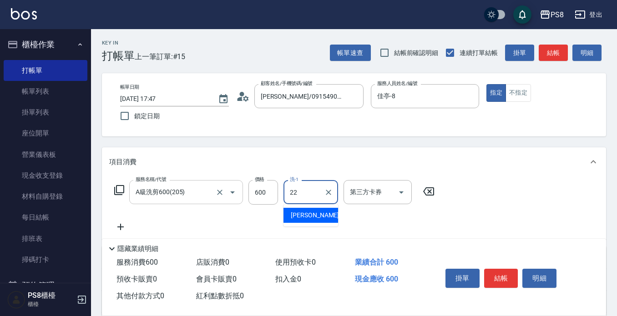
type input "珮安-22"
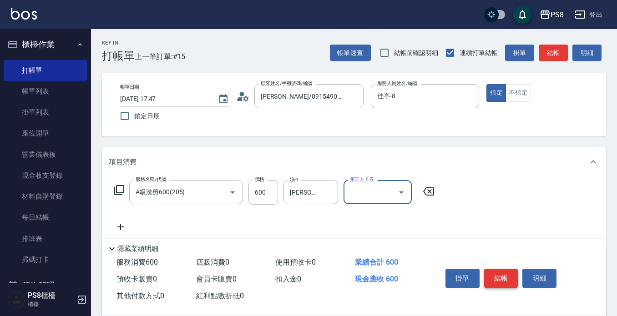
click at [492, 278] on button "結帳" at bounding box center [501, 278] width 34 height 19
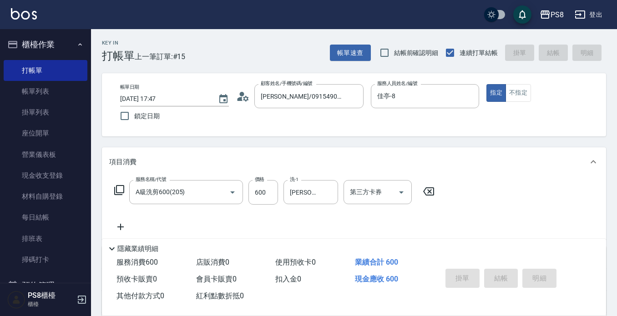
type input "2025/08/18 17:48"
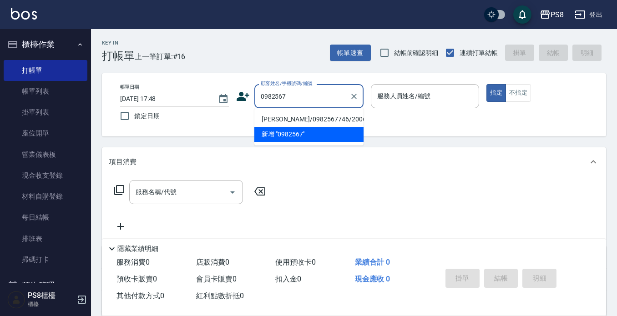
click at [290, 117] on li "張祐禎/0982567746/20062" at bounding box center [308, 119] width 109 height 15
type input "張祐禎/0982567746/20062"
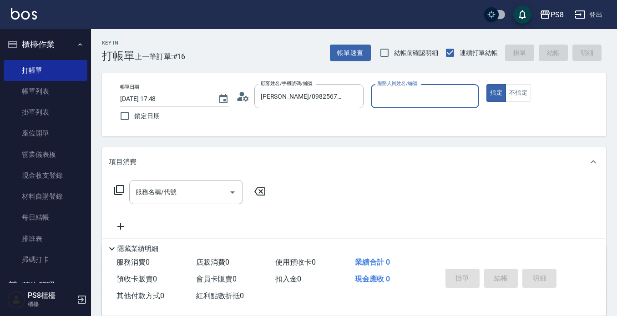
type input "佳亭-8"
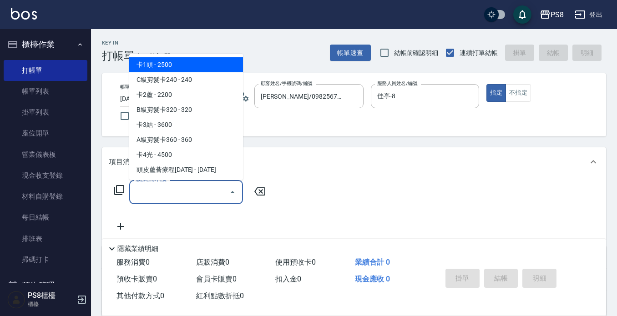
click at [186, 190] on input "服務名稱/代號" at bounding box center [179, 192] width 92 height 16
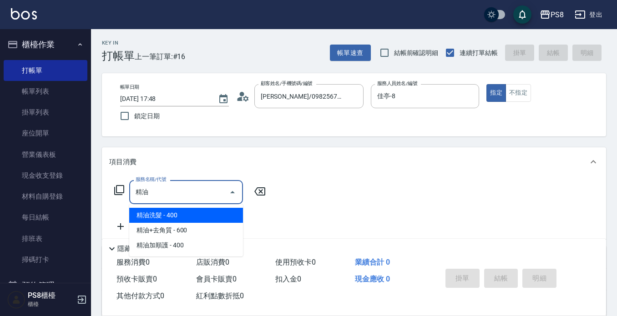
click at [195, 213] on span "精油洗髮 - 400" at bounding box center [186, 215] width 114 height 15
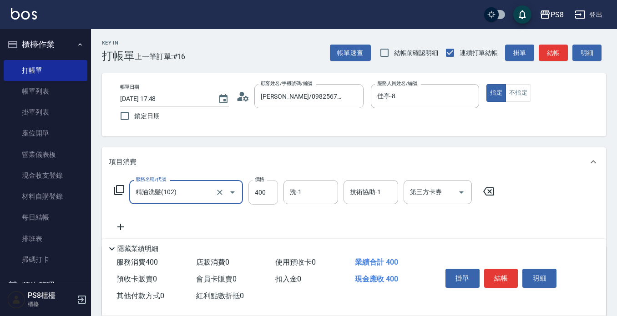
type input "精油洗髮(102)"
click at [256, 192] on input "400" at bounding box center [263, 192] width 30 height 25
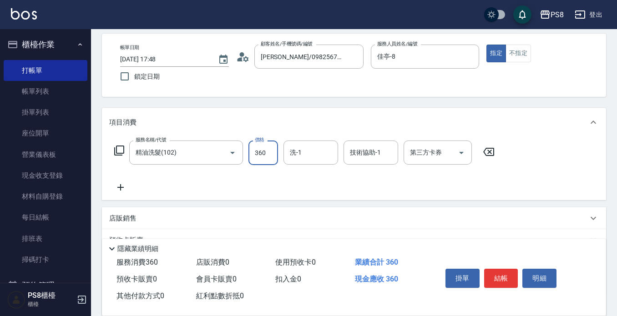
scroll to position [91, 0]
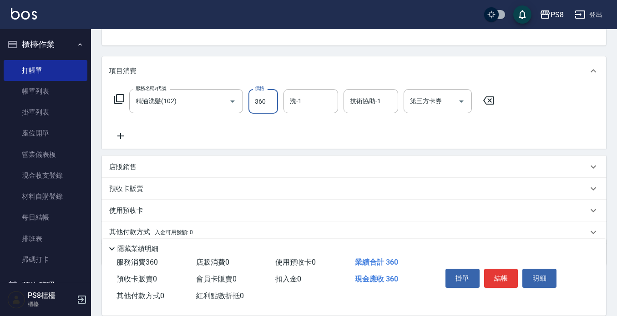
type input "360"
click at [122, 132] on icon at bounding box center [120, 135] width 23 height 11
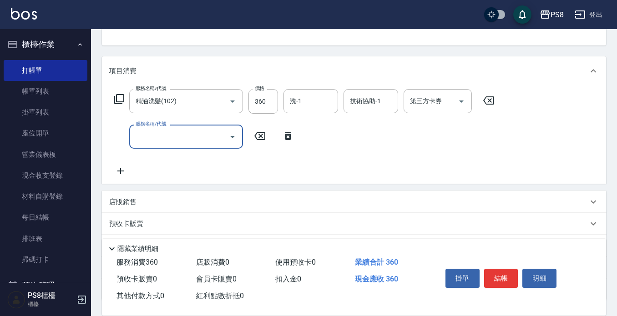
click at [135, 138] on input "服務名稱/代號" at bounding box center [179, 137] width 92 height 16
type input "洗剪400(201)"
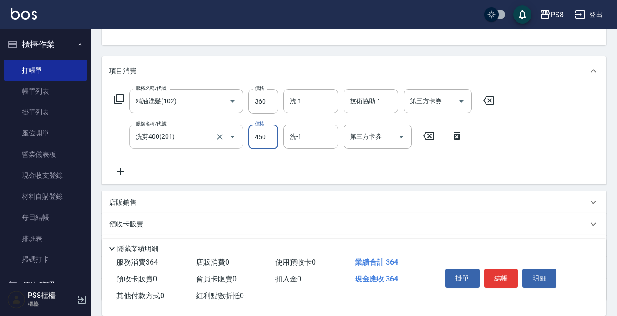
type input "450"
click at [308, 105] on input "洗-1" at bounding box center [310, 101] width 46 height 16
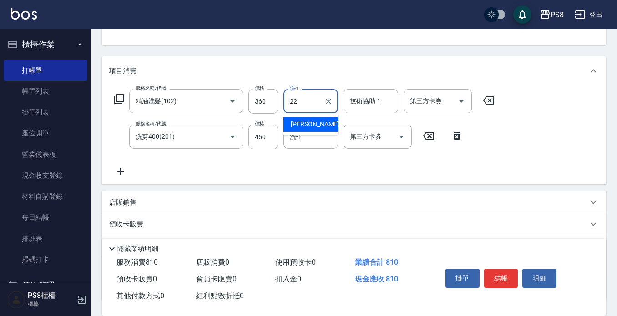
type input "珮安-22"
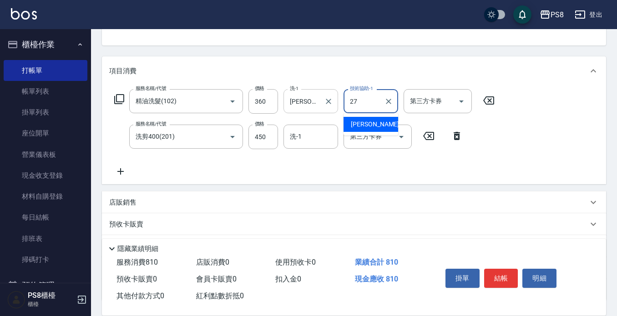
type input "27"
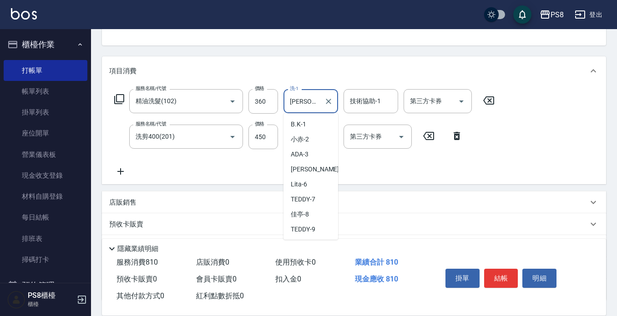
click at [316, 100] on input "珮安-22" at bounding box center [303, 101] width 33 height 16
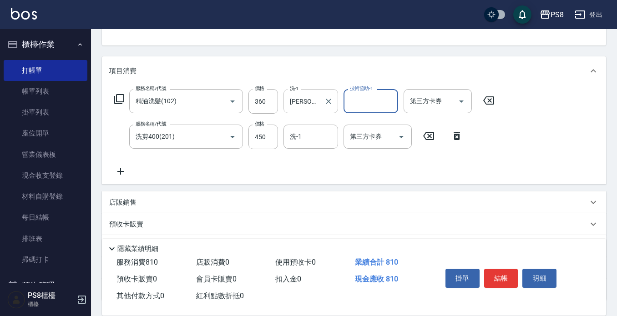
click at [316, 100] on input "珮安-22" at bounding box center [303, 101] width 33 height 16
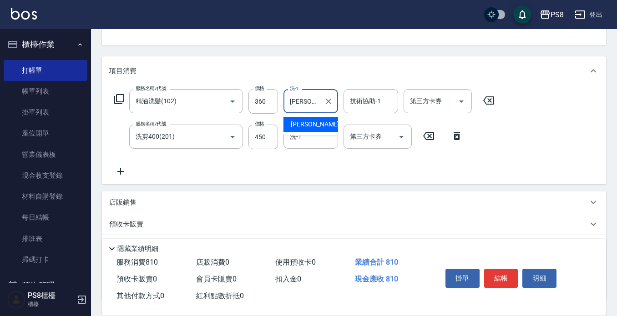
type input "珮"
type input "[PERSON_NAME]-27"
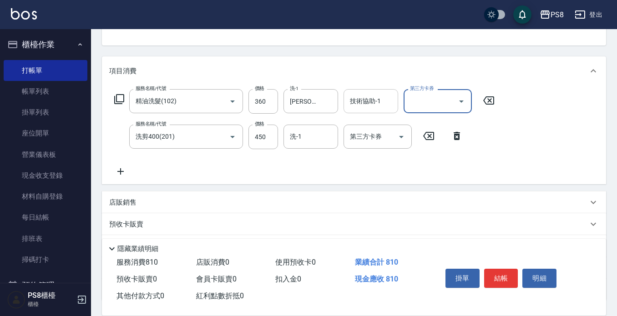
click at [356, 108] on input "技術協助-1" at bounding box center [370, 101] width 46 height 16
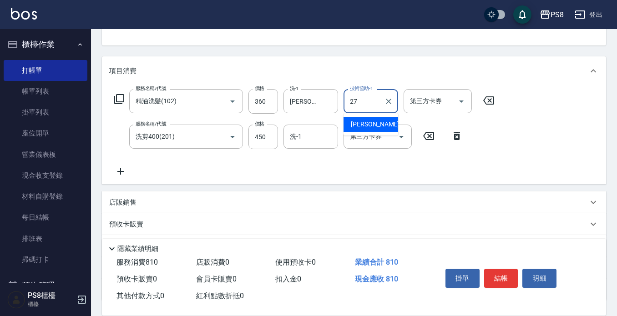
type input "[PERSON_NAME]-27"
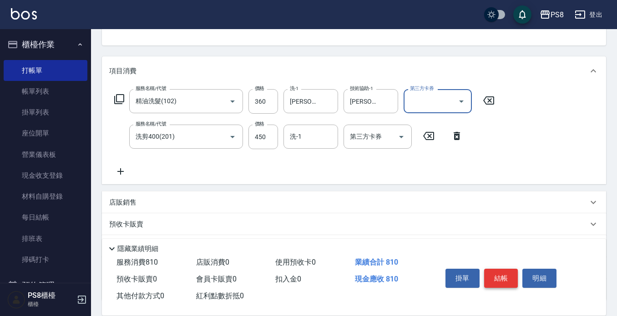
click at [507, 278] on button "結帳" at bounding box center [501, 278] width 34 height 19
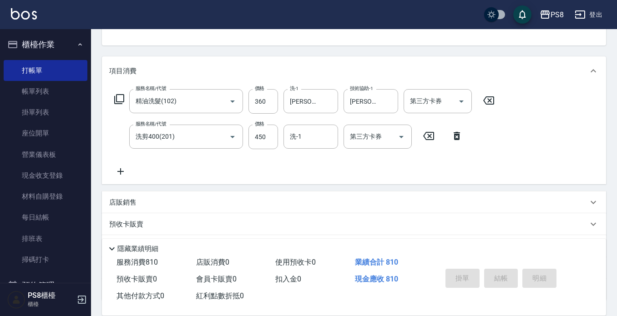
type input "2025/08/18 17:49"
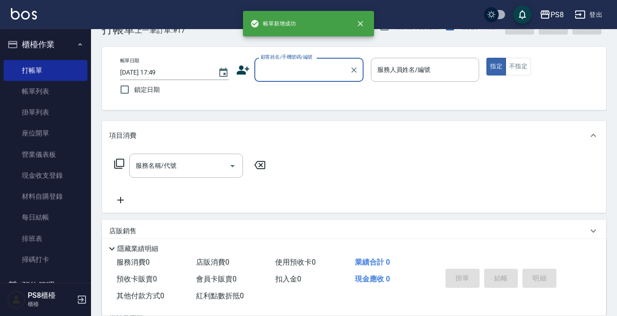
scroll to position [0, 0]
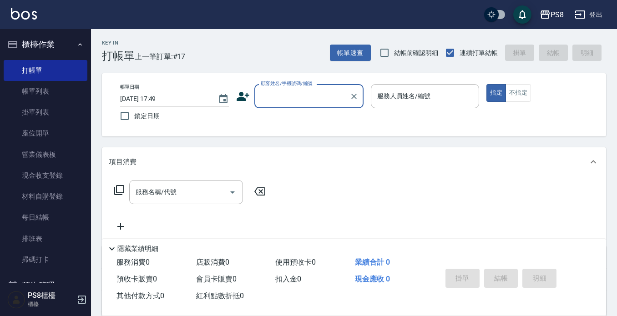
click at [268, 96] on input "顧客姓名/手機號碼/編號" at bounding box center [301, 96] width 87 height 16
type input "."
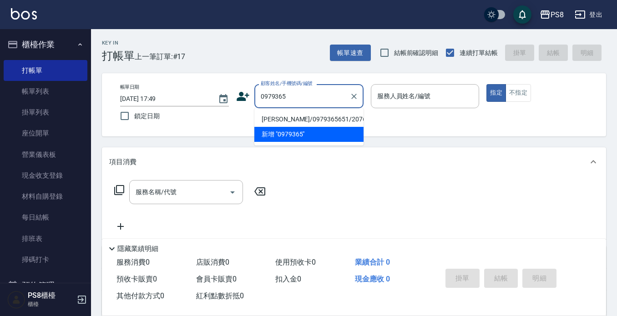
click at [273, 119] on li "曹勝翔/0979365651/20761" at bounding box center [308, 119] width 109 height 15
type input "曹勝翔/0979365651/20761"
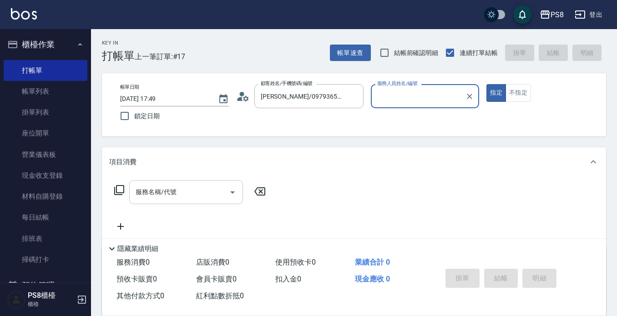
type input "佳亭-8"
click at [183, 187] on input "服務名稱/代號" at bounding box center [179, 192] width 92 height 16
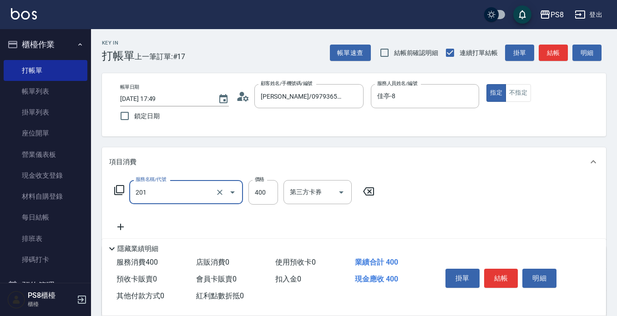
type input "洗剪400(201)"
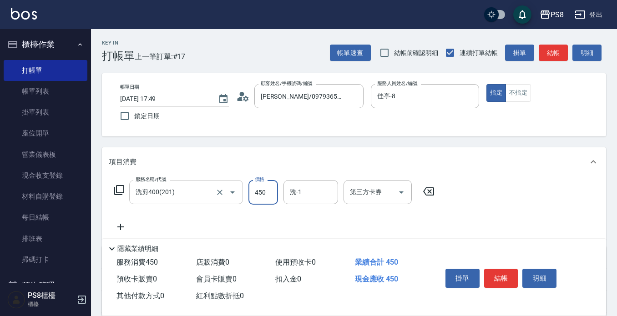
type input "450"
click at [498, 269] on button "結帳" at bounding box center [501, 278] width 34 height 19
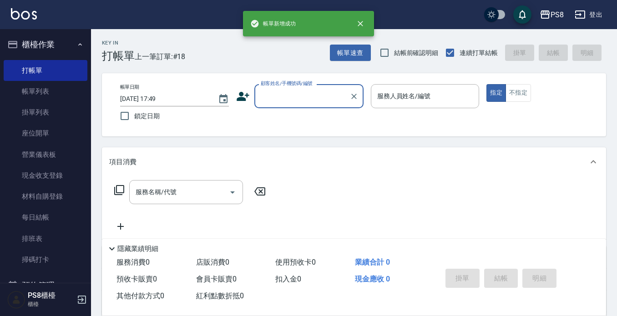
click at [298, 97] on input "顧客姓名/手機號碼/編號" at bounding box center [301, 96] width 87 height 16
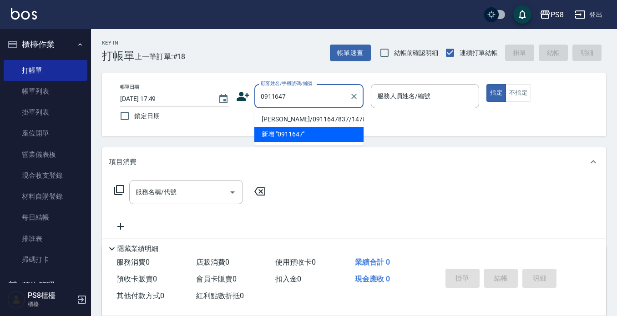
click at [296, 117] on li "林稟涵/0911647837/14781" at bounding box center [308, 119] width 109 height 15
type input "林稟涵/0911647837/14781"
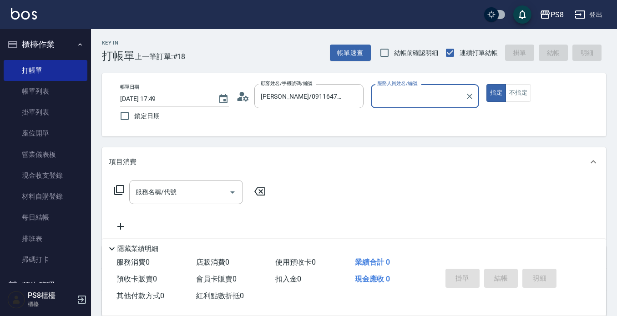
type input "佳亭-8"
click at [204, 191] on input "服務名稱/代號" at bounding box center [179, 192] width 92 height 16
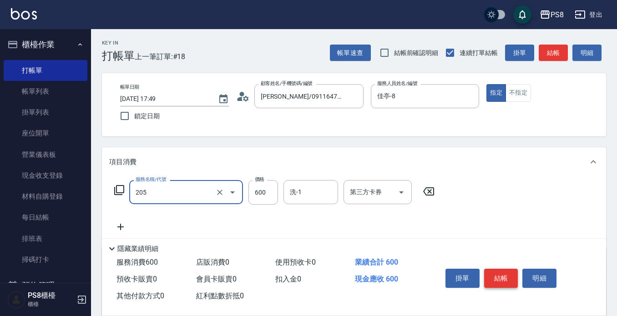
type input "A級洗剪600(205)"
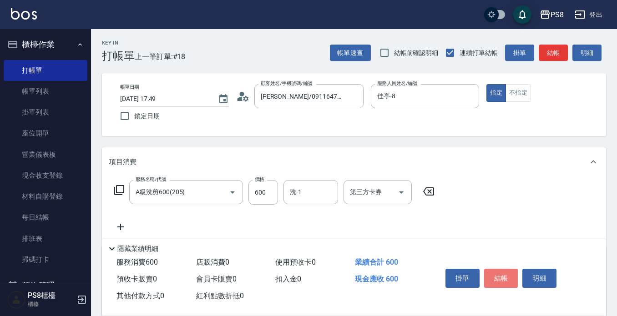
click at [493, 274] on button "結帳" at bounding box center [501, 278] width 34 height 19
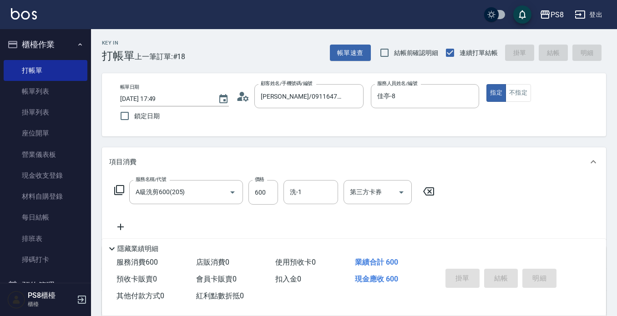
type input "2025/08/18 17:50"
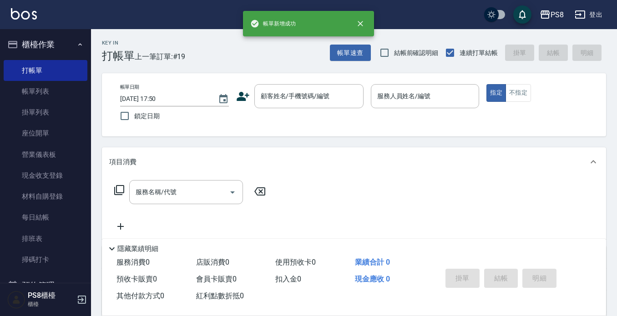
click at [17, 16] on img at bounding box center [24, 13] width 26 height 11
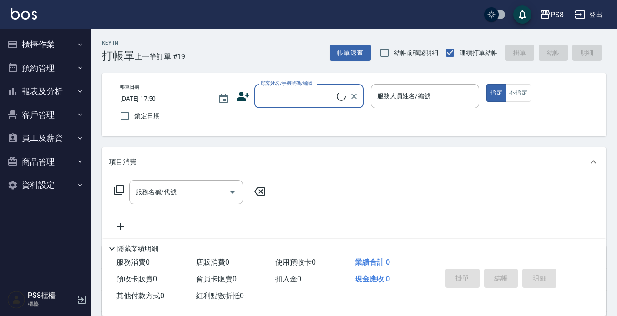
click at [30, 49] on button "櫃檯作業" at bounding box center [46, 45] width 84 height 24
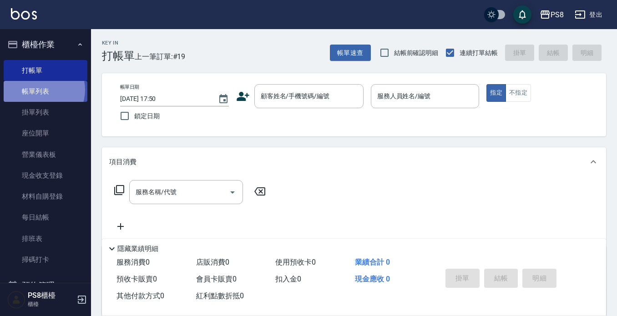
click at [39, 90] on link "帳單列表" at bounding box center [46, 91] width 84 height 21
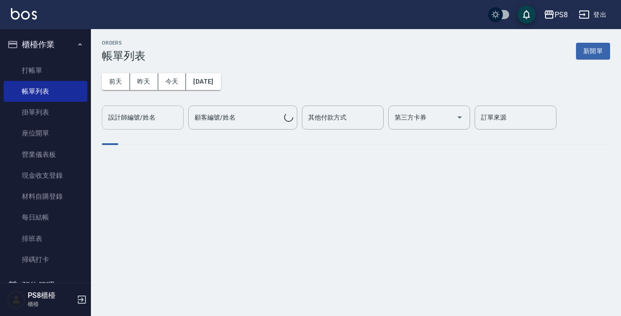
click at [154, 121] on div "設計師編號/姓名 設計師編號/姓名" at bounding box center [143, 117] width 82 height 24
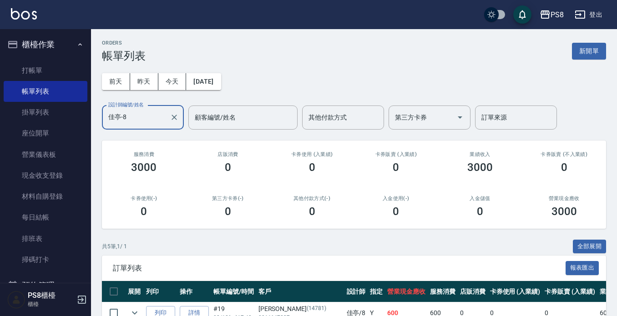
type input "佳亭-8"
click at [16, 16] on img at bounding box center [24, 13] width 26 height 11
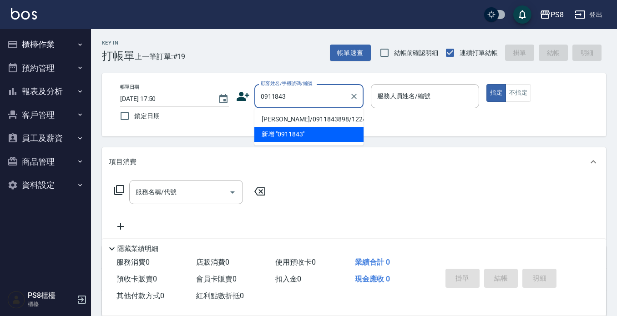
drag, startPoint x: 266, startPoint y: 121, endPoint x: 280, endPoint y: 115, distance: 14.5
click at [267, 121] on li "張宬寧/0911843898/12244" at bounding box center [308, 119] width 109 height 15
type input "張宬寧/0911843898/12244"
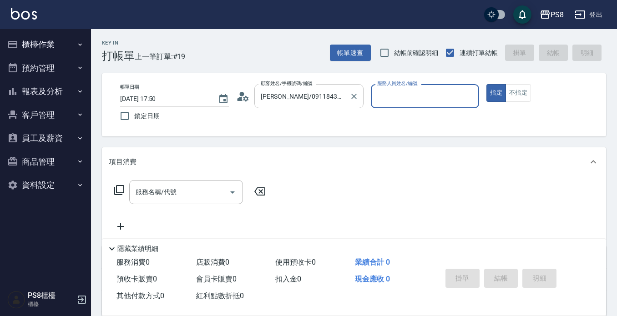
type input "佳亭-8"
click at [169, 184] on div "服務名稱/代號" at bounding box center [186, 192] width 114 height 24
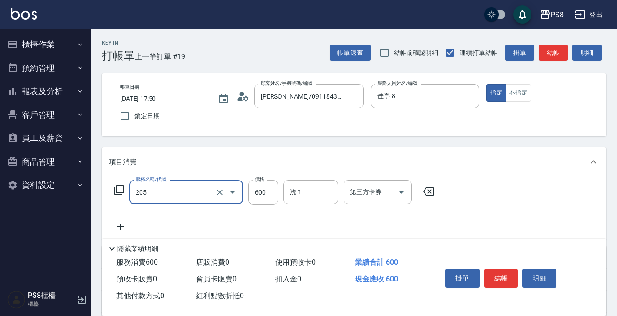
type input "A級洗剪600(205)"
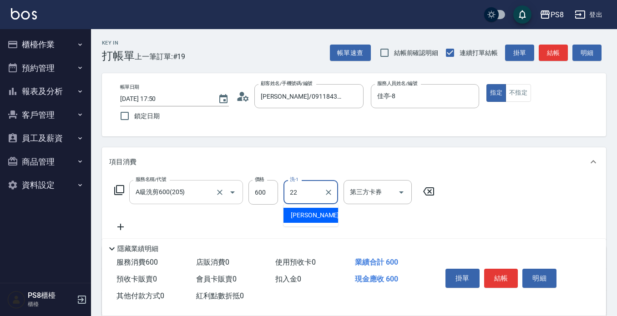
type input "珮安-22"
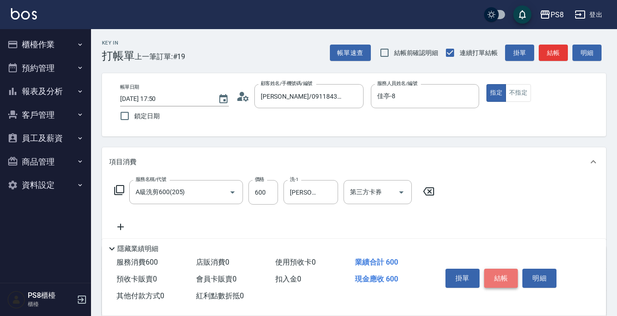
click at [504, 275] on button "結帳" at bounding box center [501, 278] width 34 height 19
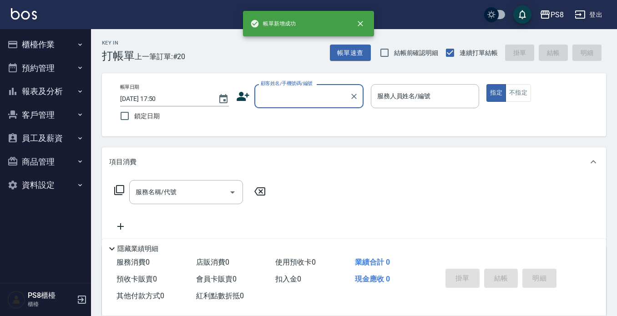
click at [27, 46] on button "櫃檯作業" at bounding box center [46, 45] width 84 height 24
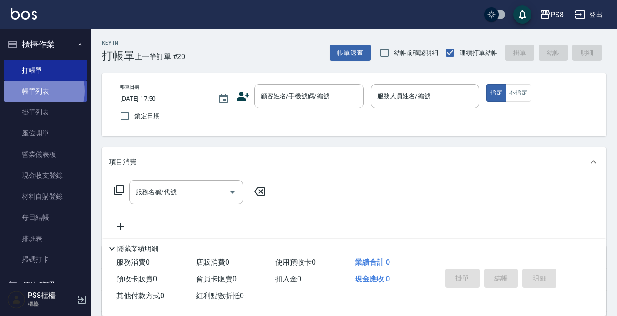
click at [34, 92] on link "帳單列表" at bounding box center [46, 91] width 84 height 21
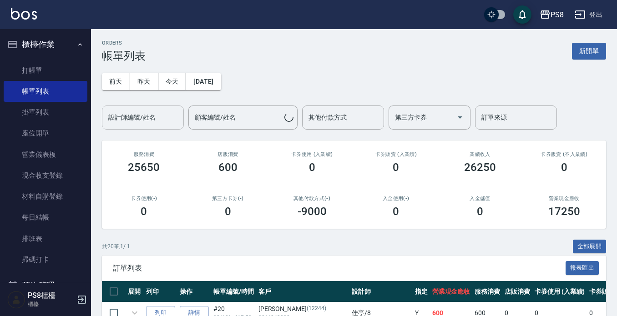
click at [126, 127] on div "設計師編號/姓名" at bounding box center [143, 117] width 82 height 24
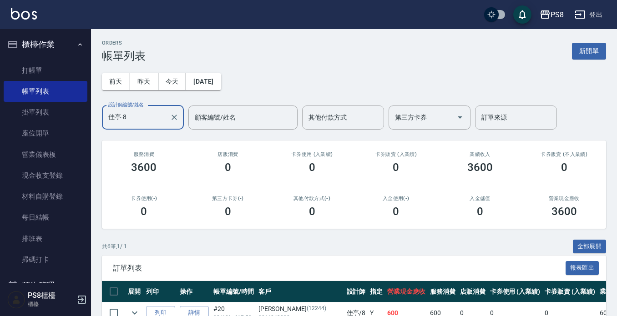
scroll to position [161, 0]
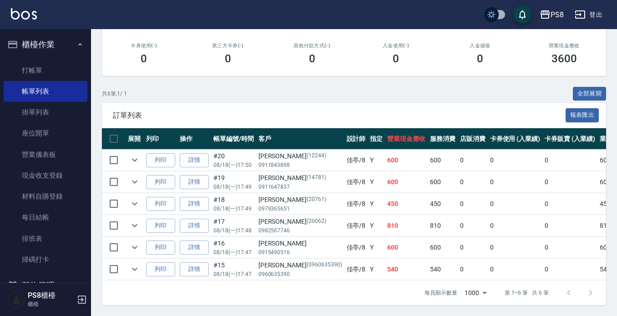
type input "佳亭-8"
click at [14, 12] on img at bounding box center [24, 13] width 26 height 11
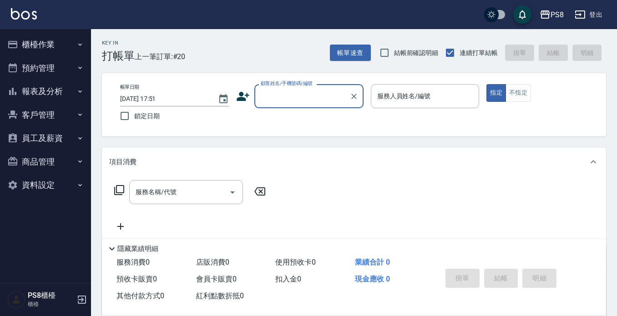
click at [29, 49] on button "櫃檯作業" at bounding box center [46, 45] width 84 height 24
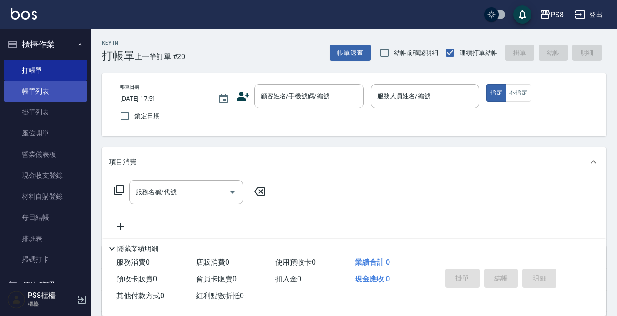
click at [36, 92] on link "帳單列表" at bounding box center [46, 91] width 84 height 21
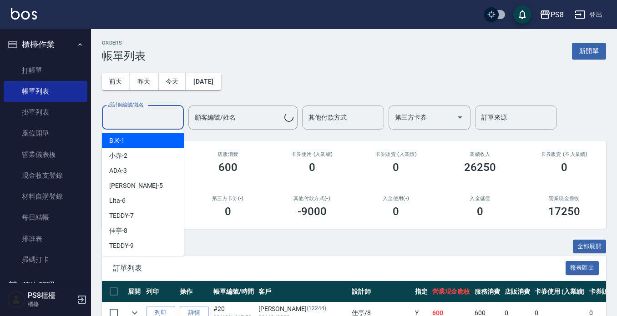
click at [119, 116] on input "設計師編號/姓名" at bounding box center [143, 118] width 74 height 16
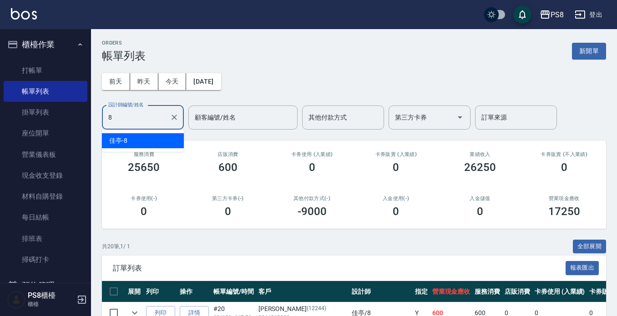
click at [140, 141] on div "佳亭 -8" at bounding box center [143, 140] width 82 height 15
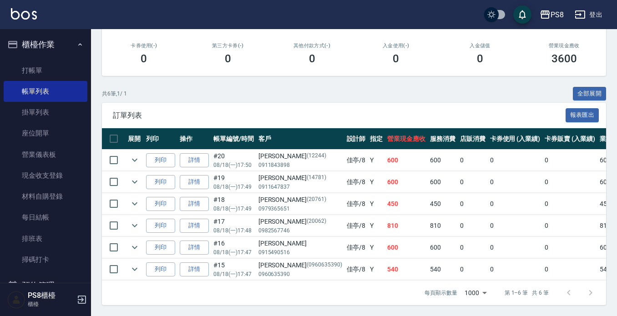
scroll to position [161, 0]
type input "佳亭-8"
click at [9, 17] on div "PS8 登出" at bounding box center [308, 14] width 617 height 29
click at [26, 12] on img at bounding box center [24, 13] width 26 height 11
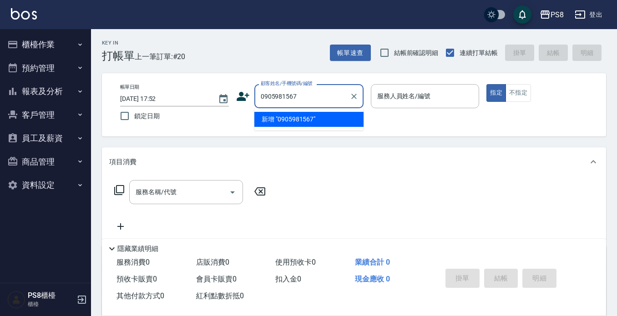
drag, startPoint x: 302, startPoint y: 93, endPoint x: 251, endPoint y: 92, distance: 50.9
click at [251, 92] on div "顧客姓名/手機號碼/編號 0905981567 顧客姓名/手機號碼/編號" at bounding box center [299, 96] width 127 height 24
type input "0905981567"
click at [241, 94] on icon at bounding box center [242, 96] width 13 height 9
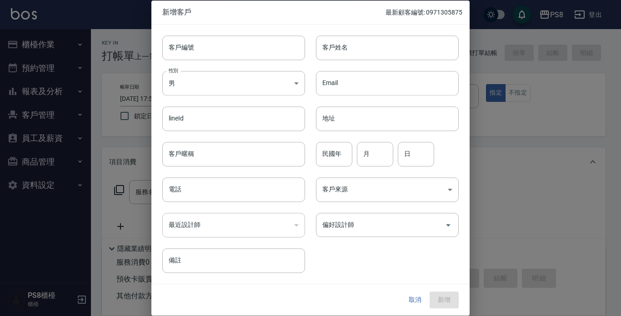
click at [175, 187] on input "電話" at bounding box center [233, 189] width 143 height 25
paste input "0905981567"
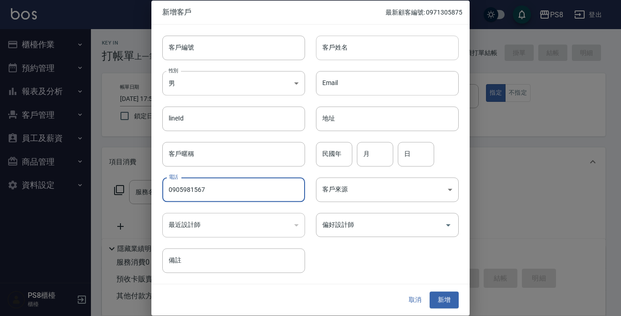
type input "0905981567"
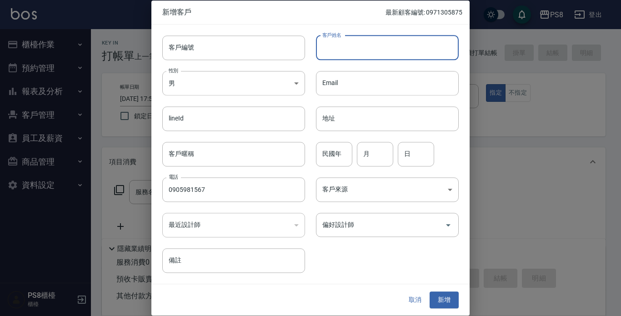
click at [387, 35] on input "客戶姓名" at bounding box center [387, 47] width 143 height 25
type input "余俊?"
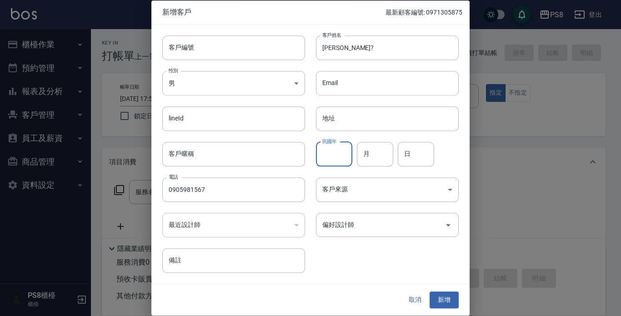
click at [334, 158] on input "民國年" at bounding box center [334, 154] width 36 height 25
type input "90"
type input "01"
type input "16"
click at [440, 296] on button "新增" at bounding box center [444, 300] width 29 height 17
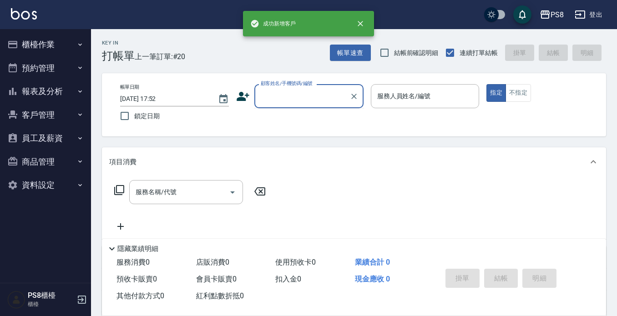
click at [266, 93] on input "顧客姓名/手機號碼/編號" at bounding box center [301, 96] width 87 height 16
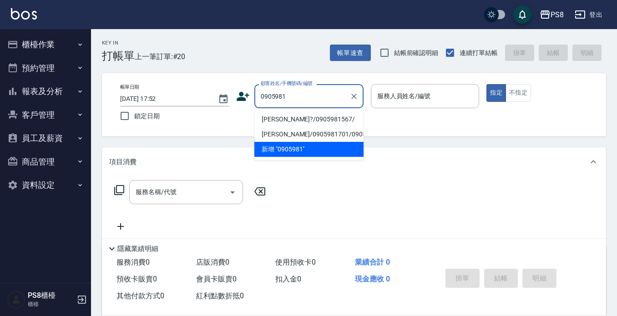
click at [283, 117] on li "余俊?/0905981567/" at bounding box center [308, 119] width 109 height 15
type input "余俊?/0905981567/"
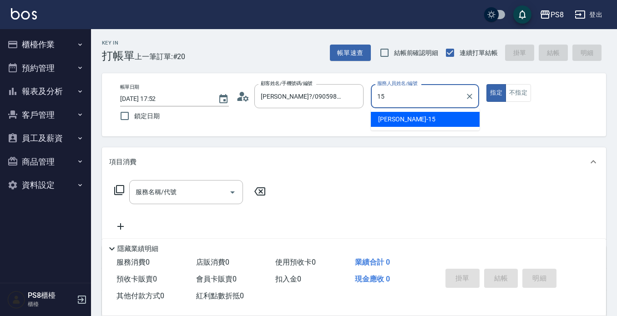
type input "15"
type button "true"
type input "EMMA-15"
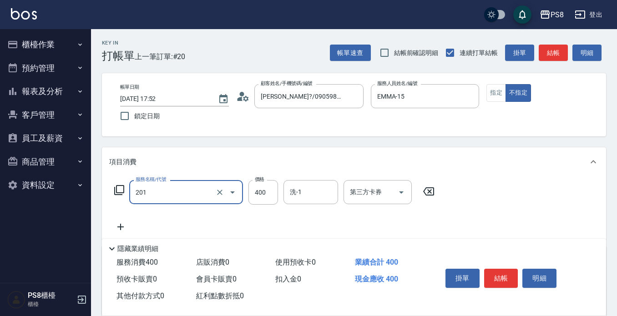
type input "洗剪400(201)"
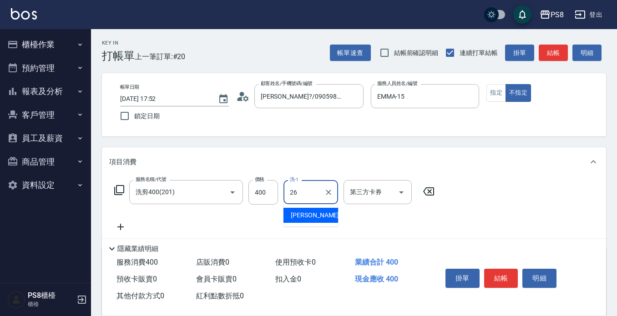
type input "苡真-26"
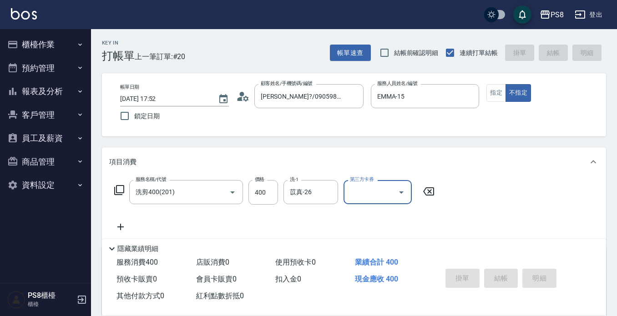
type input "2025/08/18 17:54"
